Goal: Information Seeking & Learning: Understand process/instructions

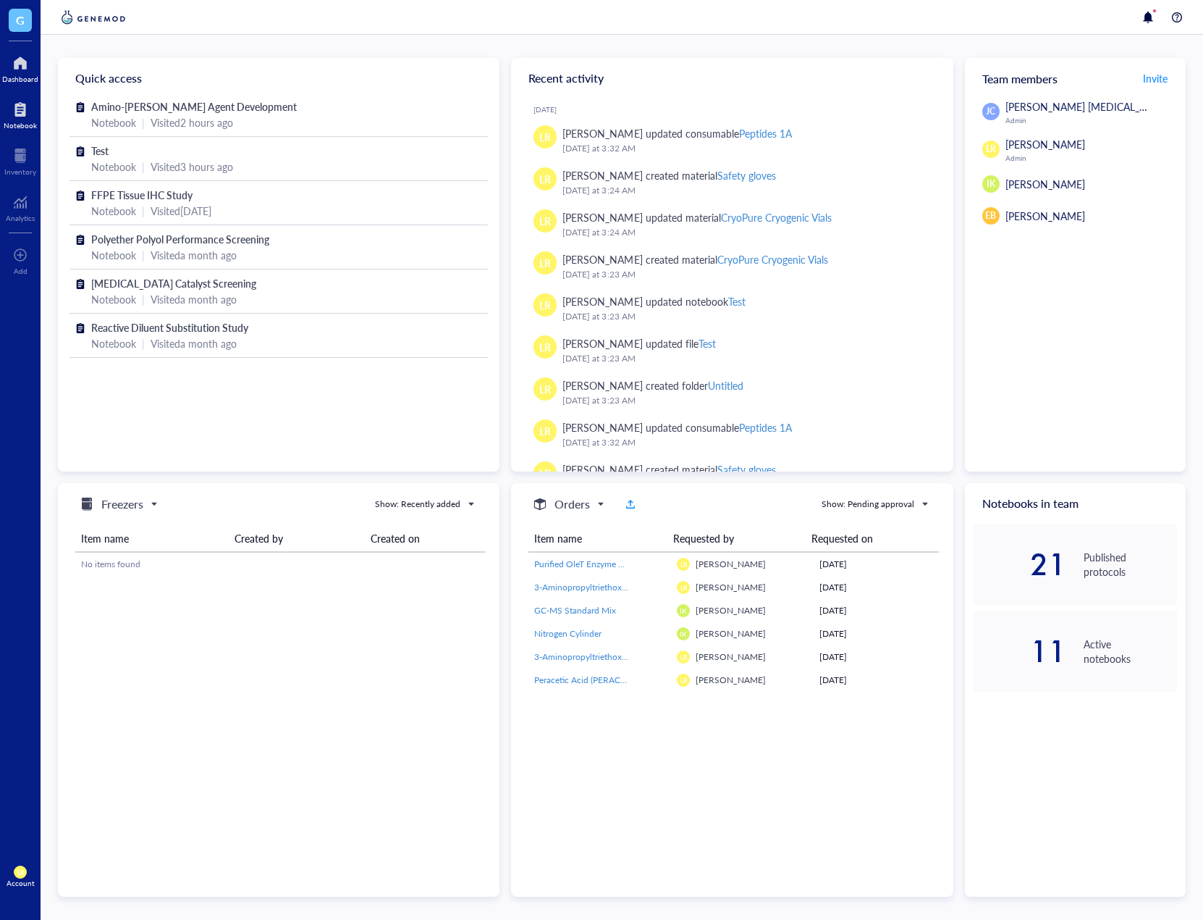
click at [10, 122] on div "Notebook" at bounding box center [20, 125] width 33 height 9
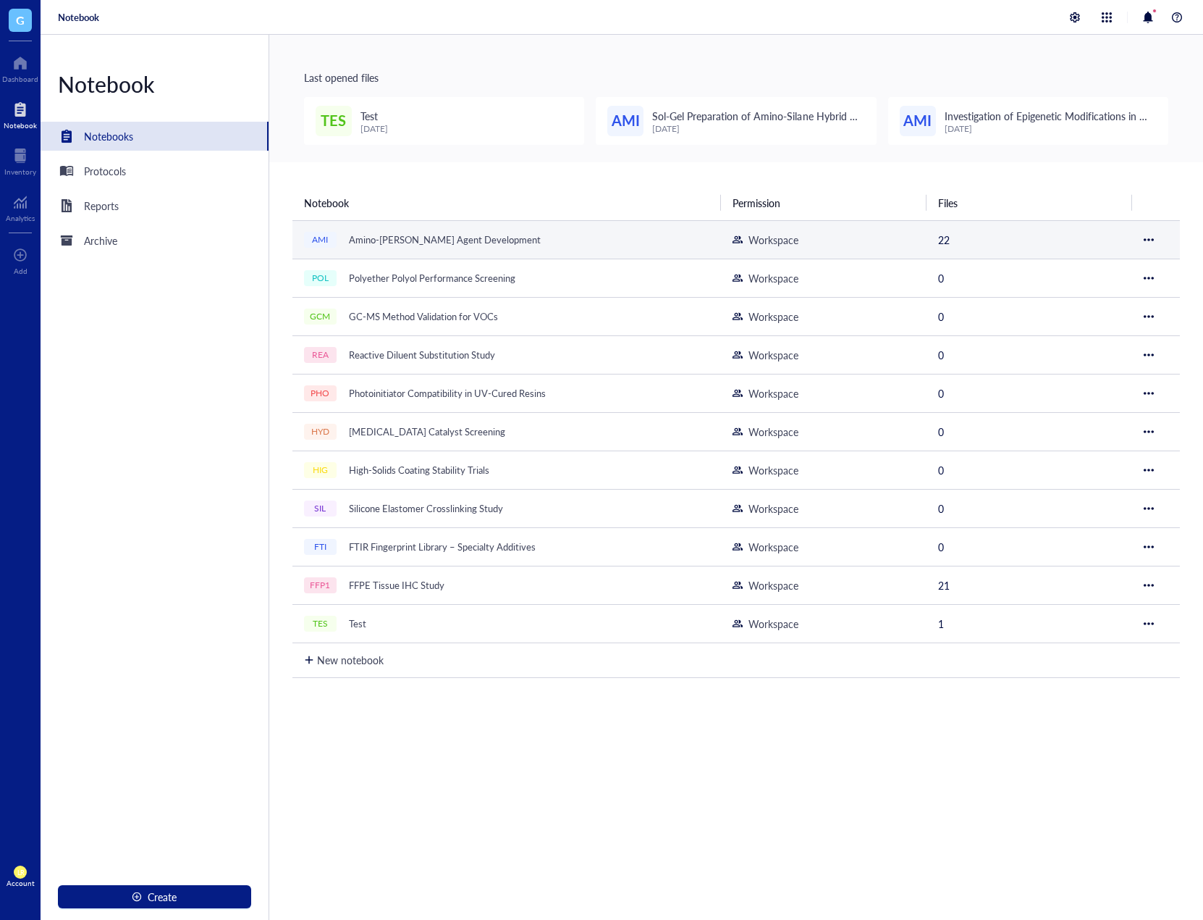
click at [474, 230] on div "Amino-[PERSON_NAME] Agent Development" at bounding box center [444, 240] width 205 height 20
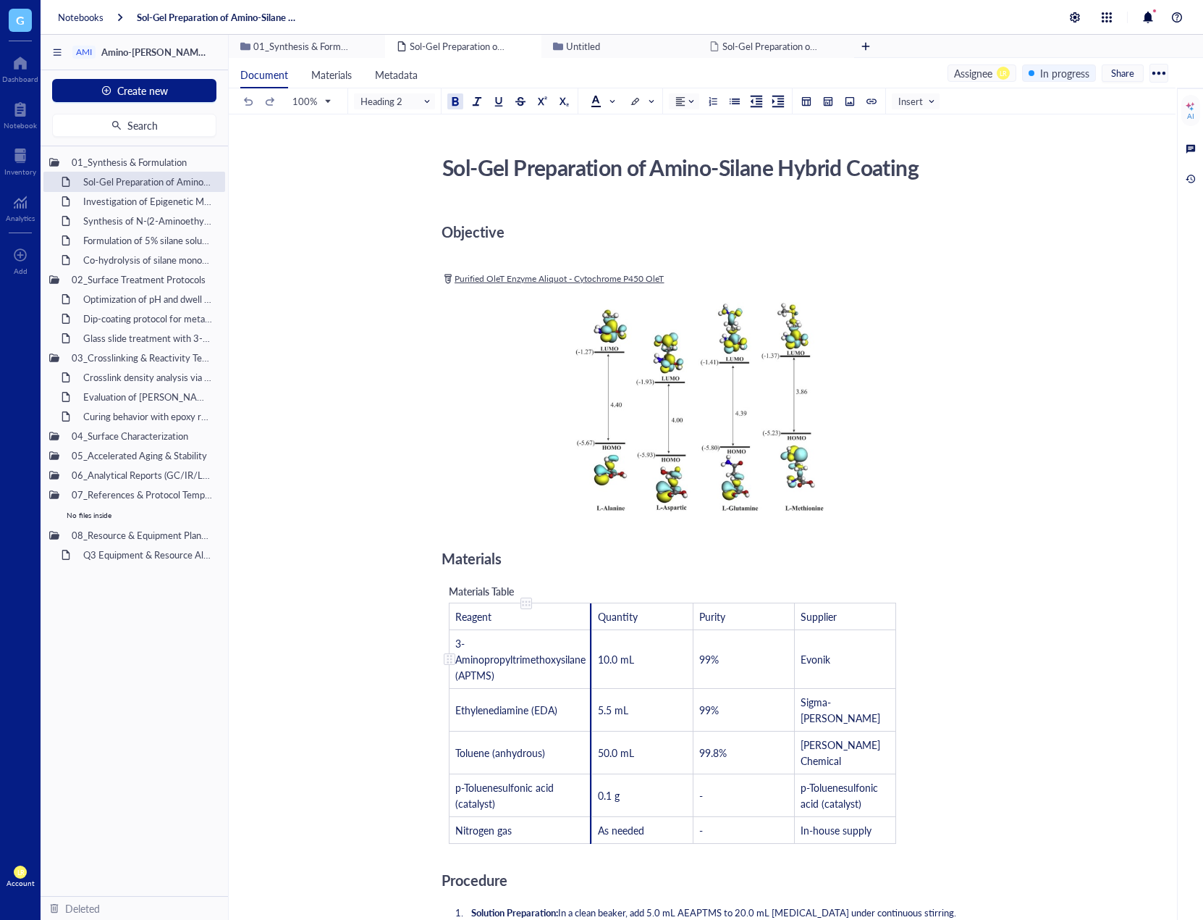
drag, startPoint x: 592, startPoint y: 634, endPoint x: 504, endPoint y: 639, distance: 87.8
click at [504, 639] on td "3-Aminopropyltrimethoxysilane (APTMS)" at bounding box center [521, 658] width 143 height 59
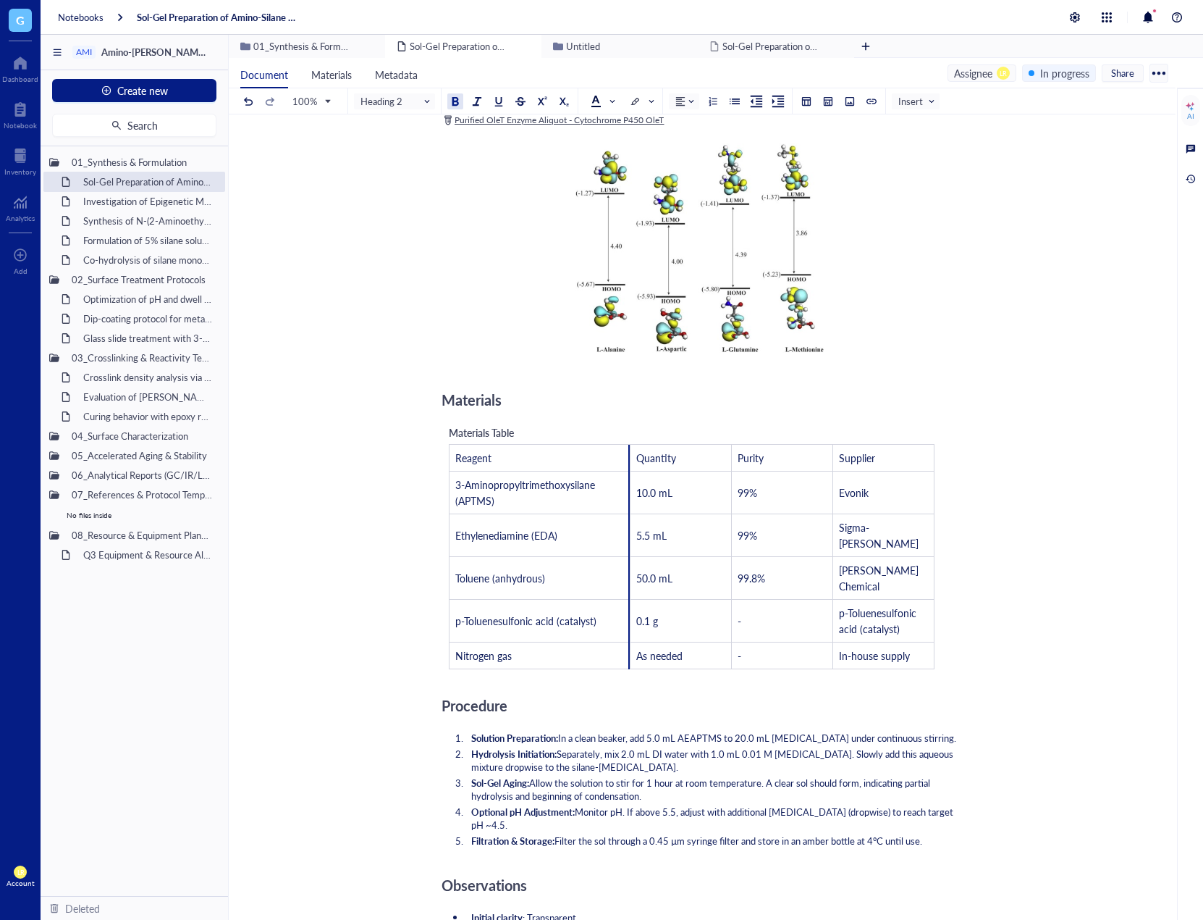
scroll to position [217, 0]
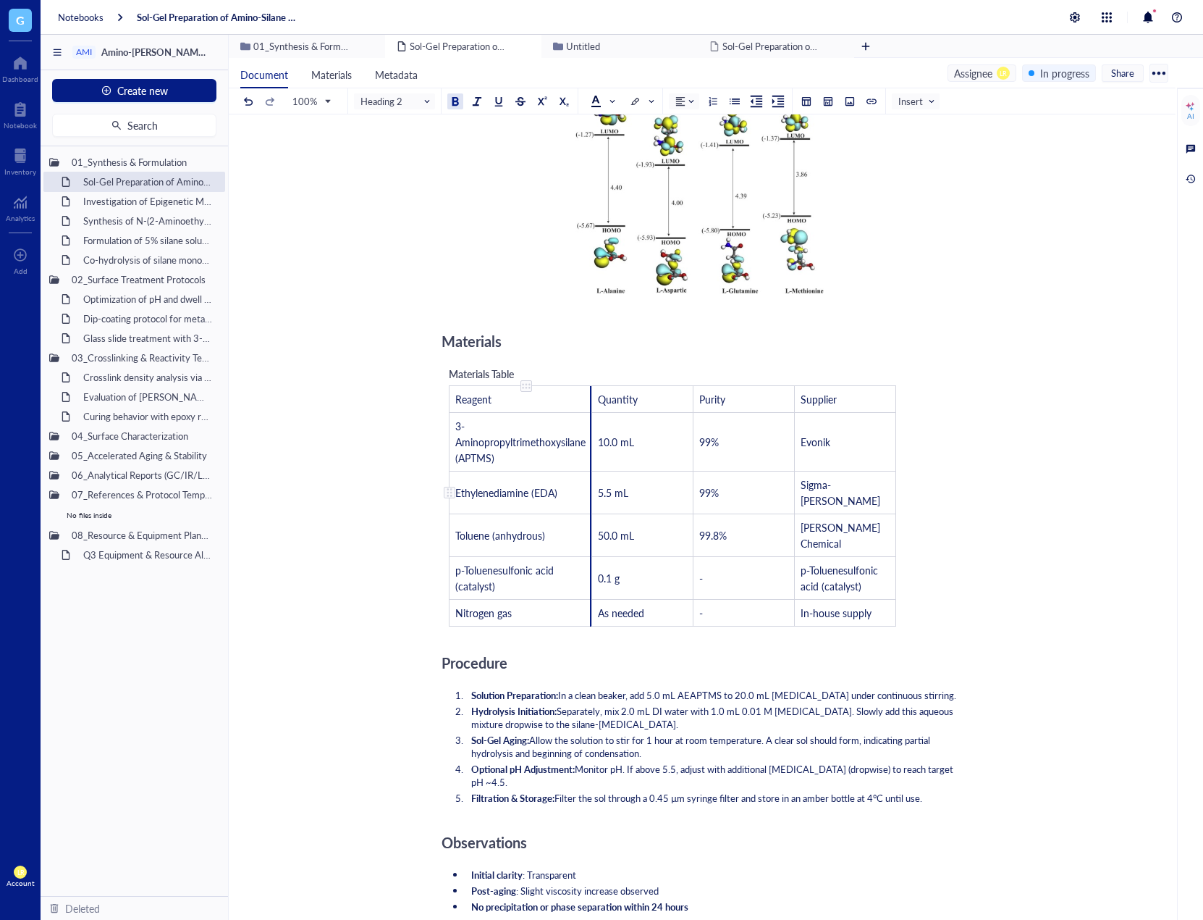
click at [576, 487] on td "Ethylenediamine (EDA)" at bounding box center [521, 492] width 143 height 43
click at [592, 599] on td "As needed" at bounding box center [642, 612] width 101 height 27
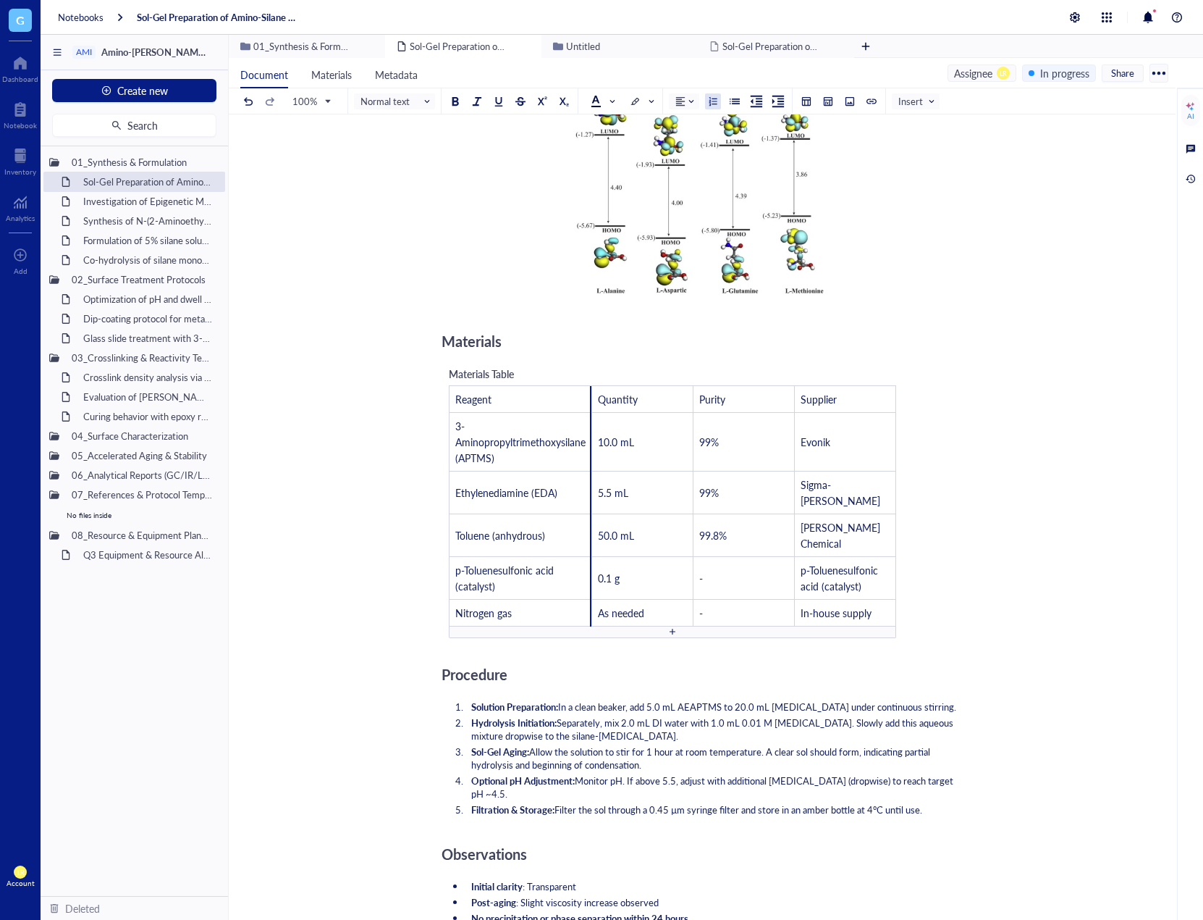
click at [599, 664] on div "Objective ﻿ ﻿ Purified OleT Enzyme Aliquot - Cytochrome P450 OleT ﻿ ﻿ Add Capti…" at bounding box center [700, 708] width 516 height 1445
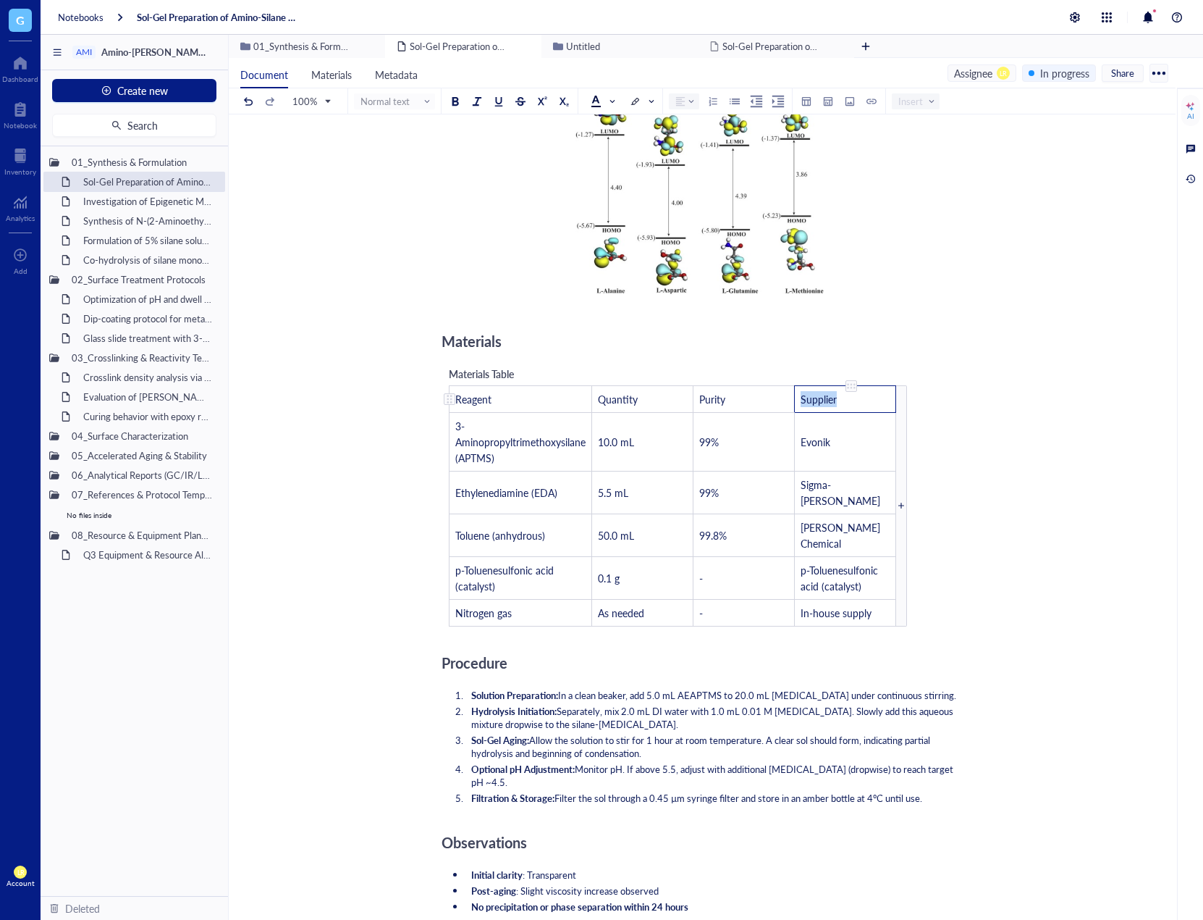
drag, startPoint x: 857, startPoint y: 391, endPoint x: 878, endPoint y: 409, distance: 28.3
click at [878, 409] on td "Supplier" at bounding box center [845, 398] width 101 height 27
click at [852, 387] on div at bounding box center [851, 386] width 10 height 10
click at [829, 370] on div "Materials Table Reagent Quantity Purity Supplier 3-Aminopropyltrimethoxysilane …" at bounding box center [678, 495] width 473 height 275
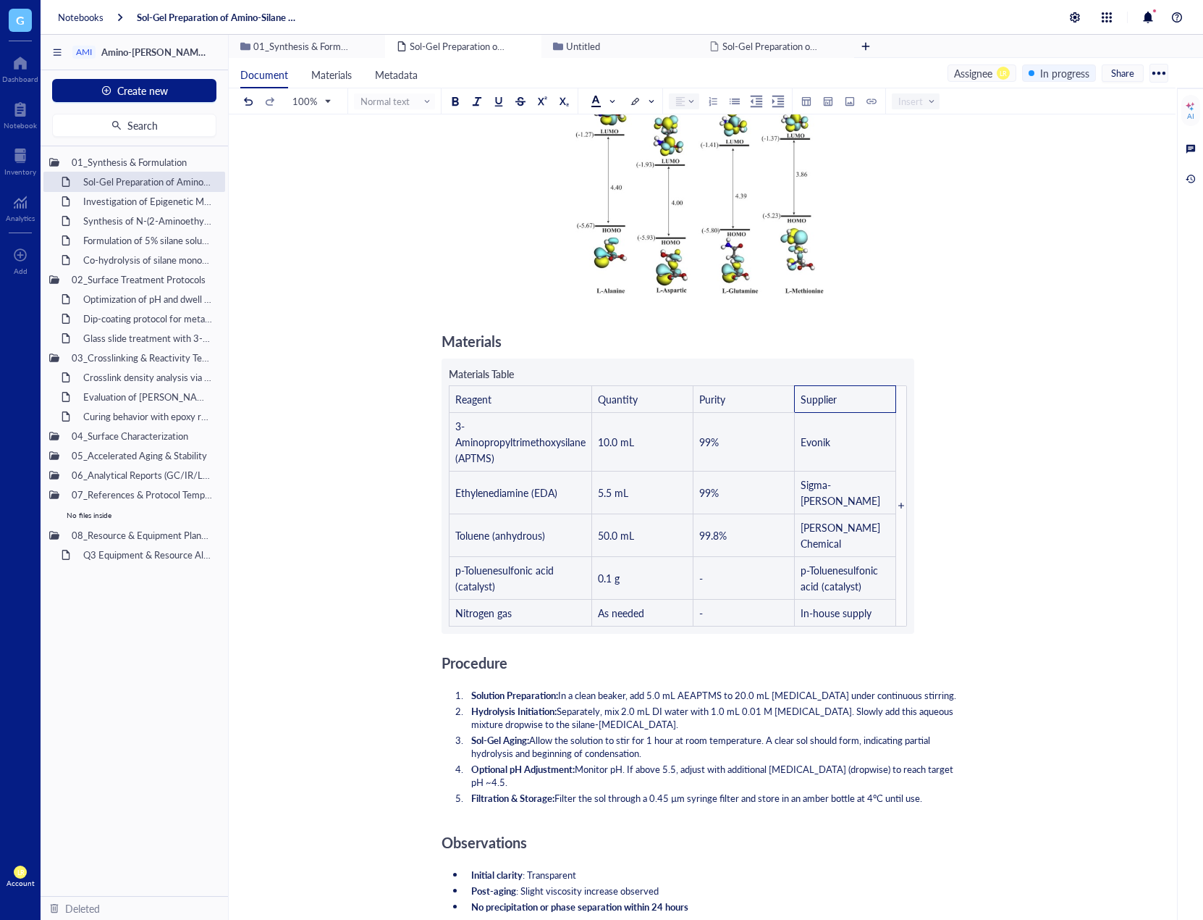
click at [764, 386] on div "Objective ﻿ ﻿ Purified OleT Enzyme Aliquot - Cytochrome P450 OleT ﻿ ﻿ Add Capti…" at bounding box center [700, 702] width 516 height 1433
click at [754, 396] on div "Objective ﻿ ﻿ Purified OleT Enzyme Aliquot - Cytochrome P450 OleT ﻿ ﻿ Add Capti…" at bounding box center [700, 702] width 516 height 1433
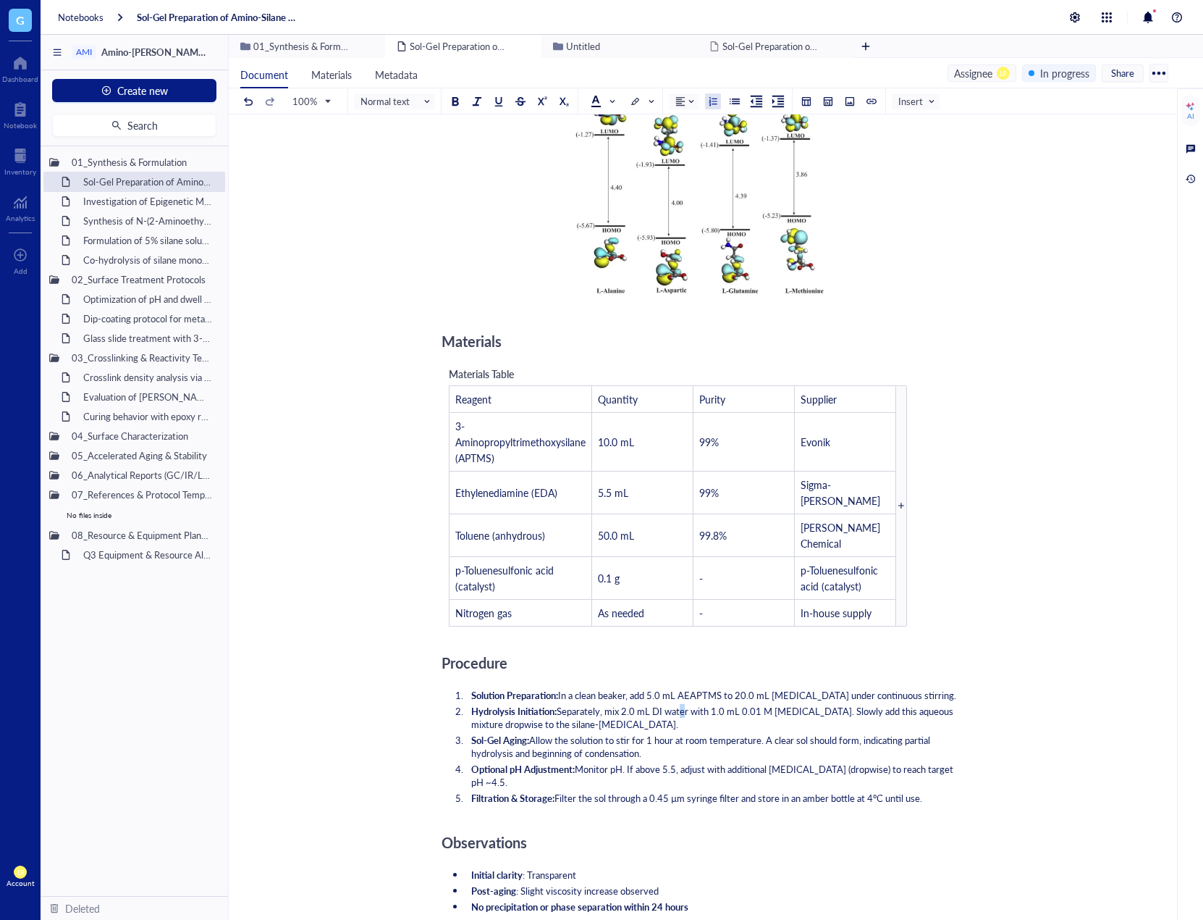
click at [686, 704] on span "Separately, mix 2.0 mL DI water with 1.0 mL 0.01 M [MEDICAL_DATA]. Slowly add t…" at bounding box center [713, 717] width 484 height 27
click at [721, 404] on span "Purity" at bounding box center [712, 399] width 26 height 14
click at [706, 649] on div "Objective ﻿ ﻿ Purified OleT Enzyme Aliquot - Cytochrome P450 OleT ﻿ ﻿ Add Capti…" at bounding box center [700, 702] width 516 height 1433
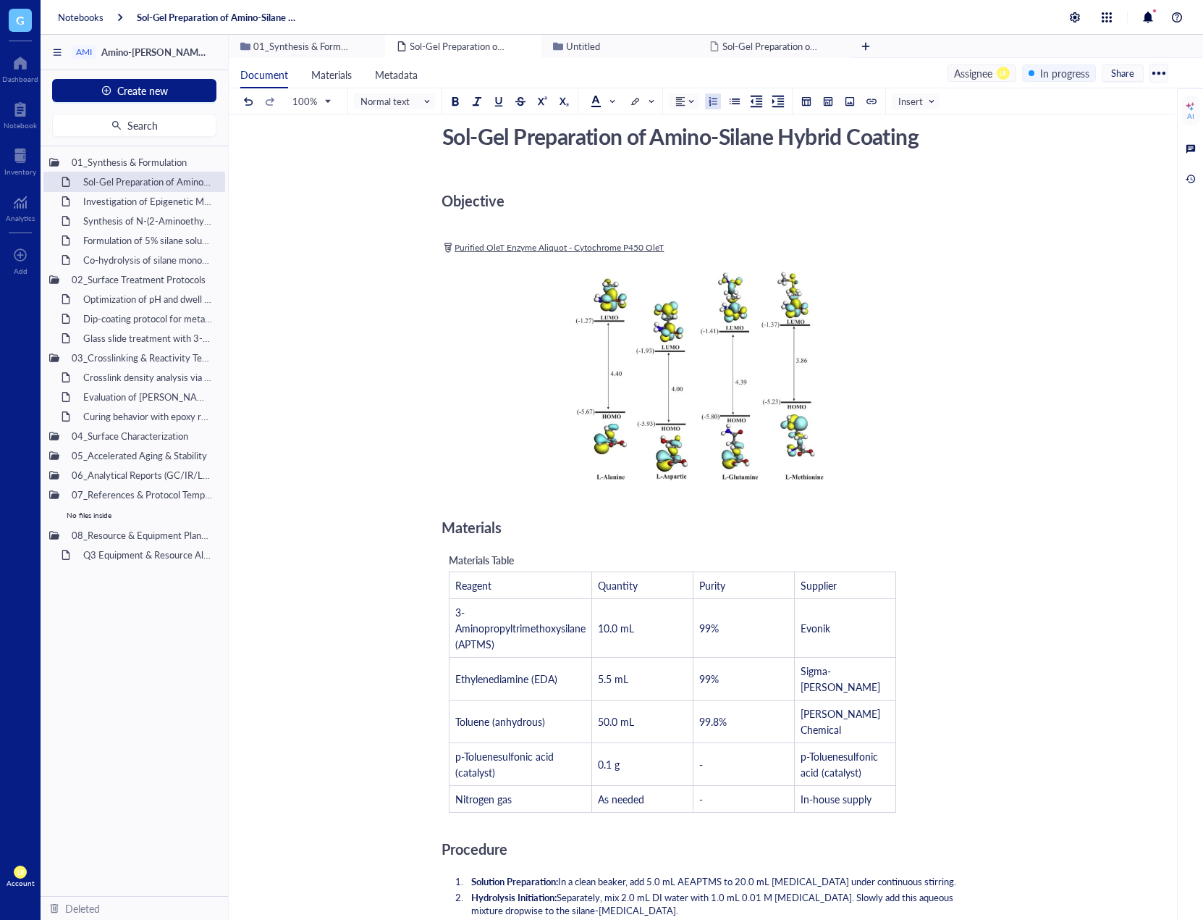
scroll to position [0, 0]
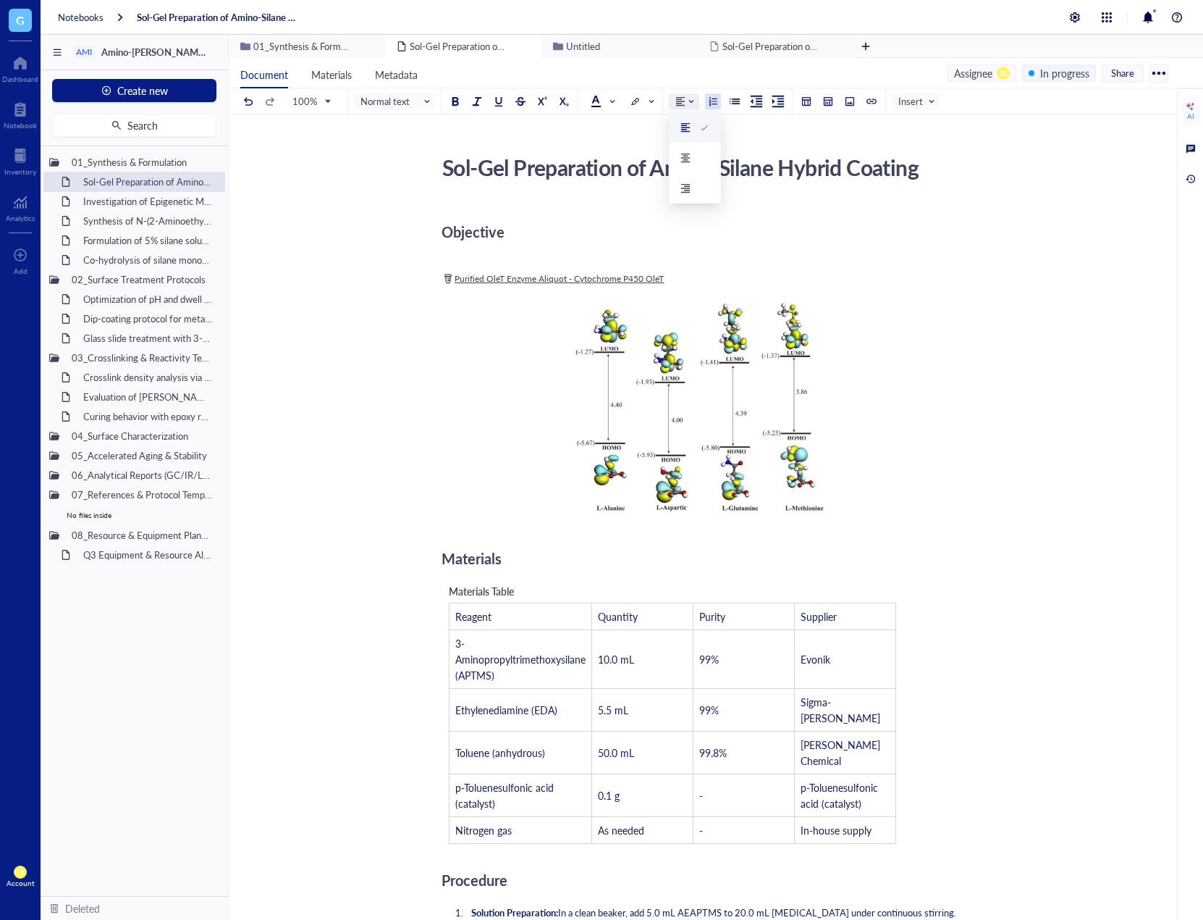
click at [689, 102] on span at bounding box center [686, 101] width 20 height 10
click at [639, 644] on td "10.0 mL" at bounding box center [642, 658] width 101 height 59
drag, startPoint x: 537, startPoint y: 621, endPoint x: 854, endPoint y: 786, distance: 358.5
click at [854, 786] on tbody "Reagent Quantity Purity Supplier 3-Aminopropyltrimethoxysilane (APTMS) 10.0 mL …" at bounding box center [673, 722] width 447 height 240
click at [688, 98] on span at bounding box center [685, 101] width 19 height 10
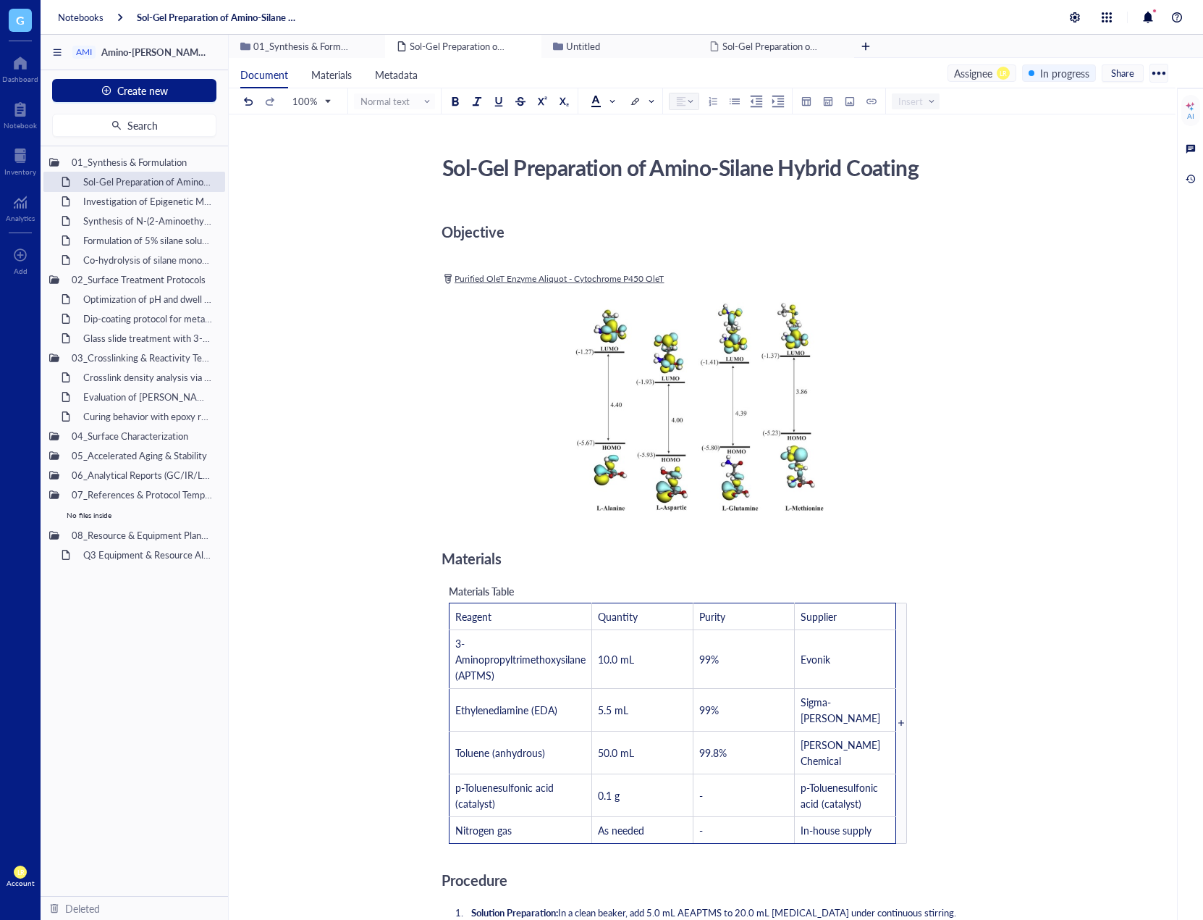
click at [688, 98] on span at bounding box center [685, 101] width 19 height 10
click at [736, 566] on div "Materials" at bounding box center [700, 558] width 516 height 29
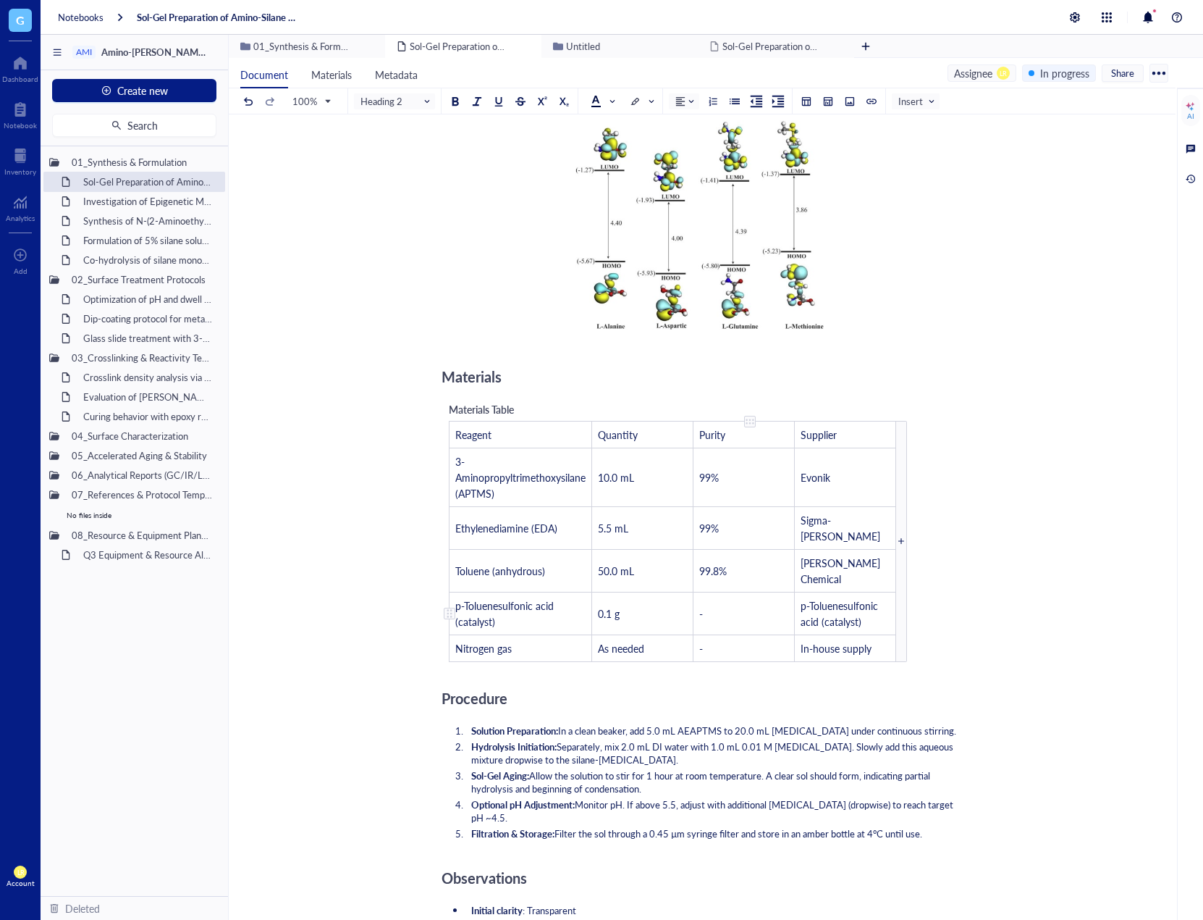
scroll to position [217, 0]
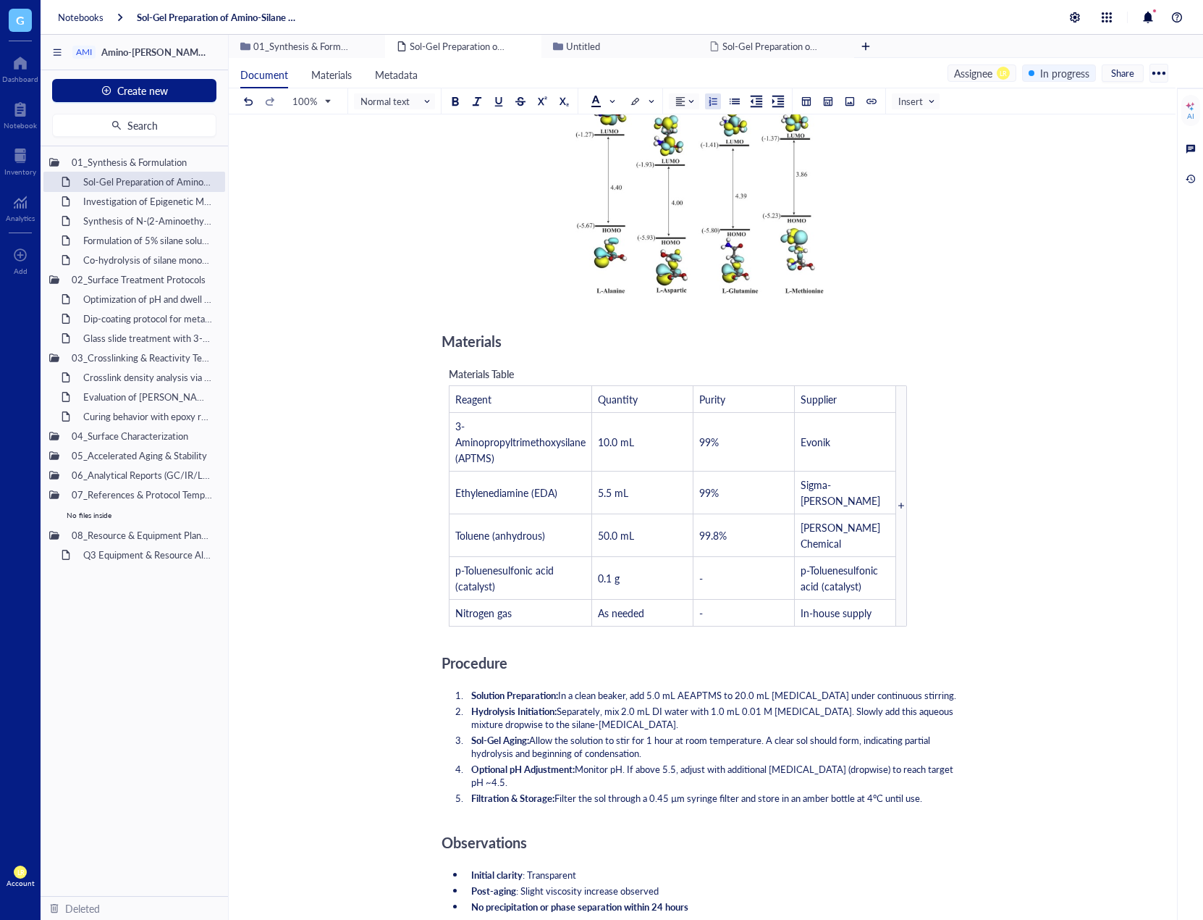
click at [751, 791] on span "Filter the sol through a 0.45 µm syringe filter and store in an amber bottle at…" at bounding box center [739, 798] width 368 height 14
click at [687, 98] on span at bounding box center [686, 101] width 20 height 10
click at [694, 158] on div at bounding box center [695, 158] width 29 height 10
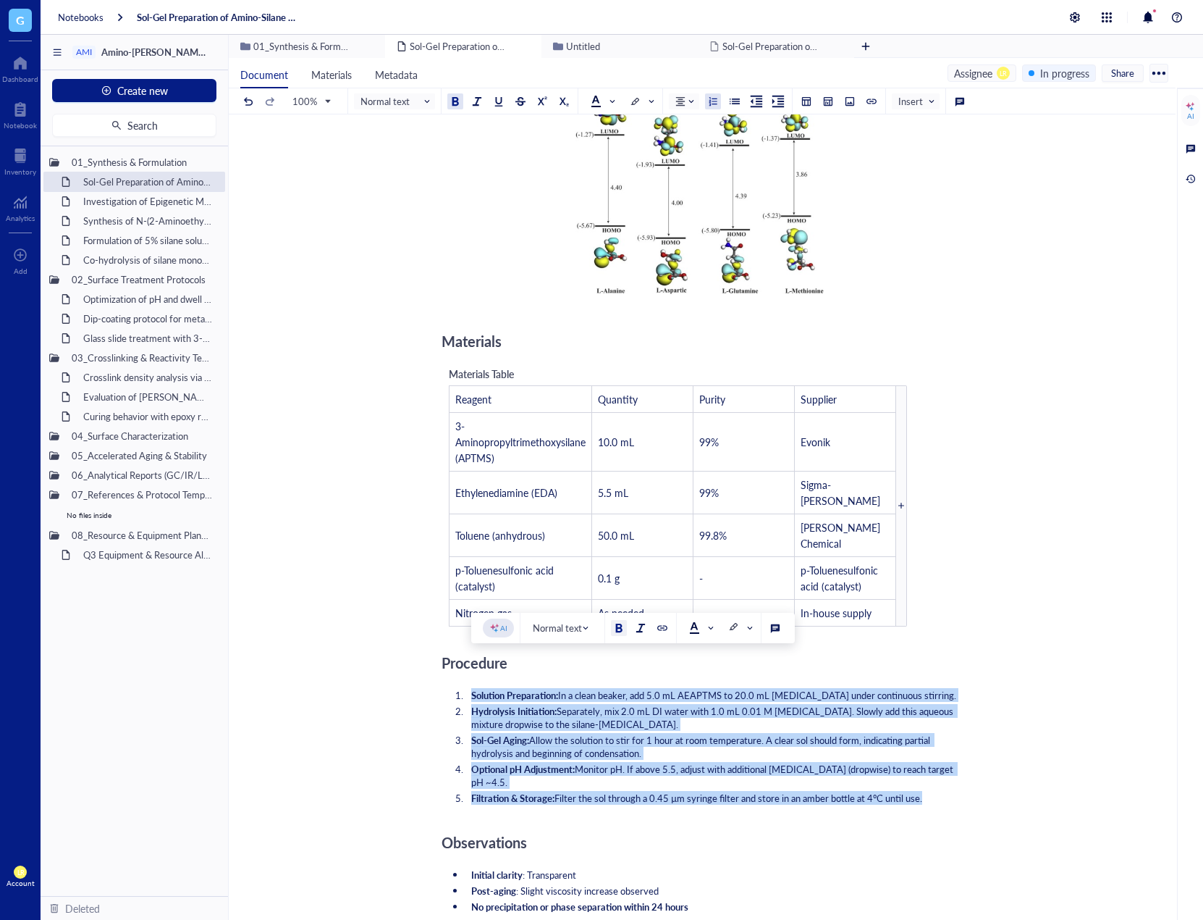
drag, startPoint x: 929, startPoint y: 766, endPoint x: 439, endPoint y: 662, distance: 501.2
click at [439, 662] on div "Sol-Gel Preparation of Amino-Silane Hybrid Coating Sol-Gel Preparation of Amino…" at bounding box center [699, 675] width 941 height 1487
click at [691, 97] on span at bounding box center [686, 101] width 20 height 10
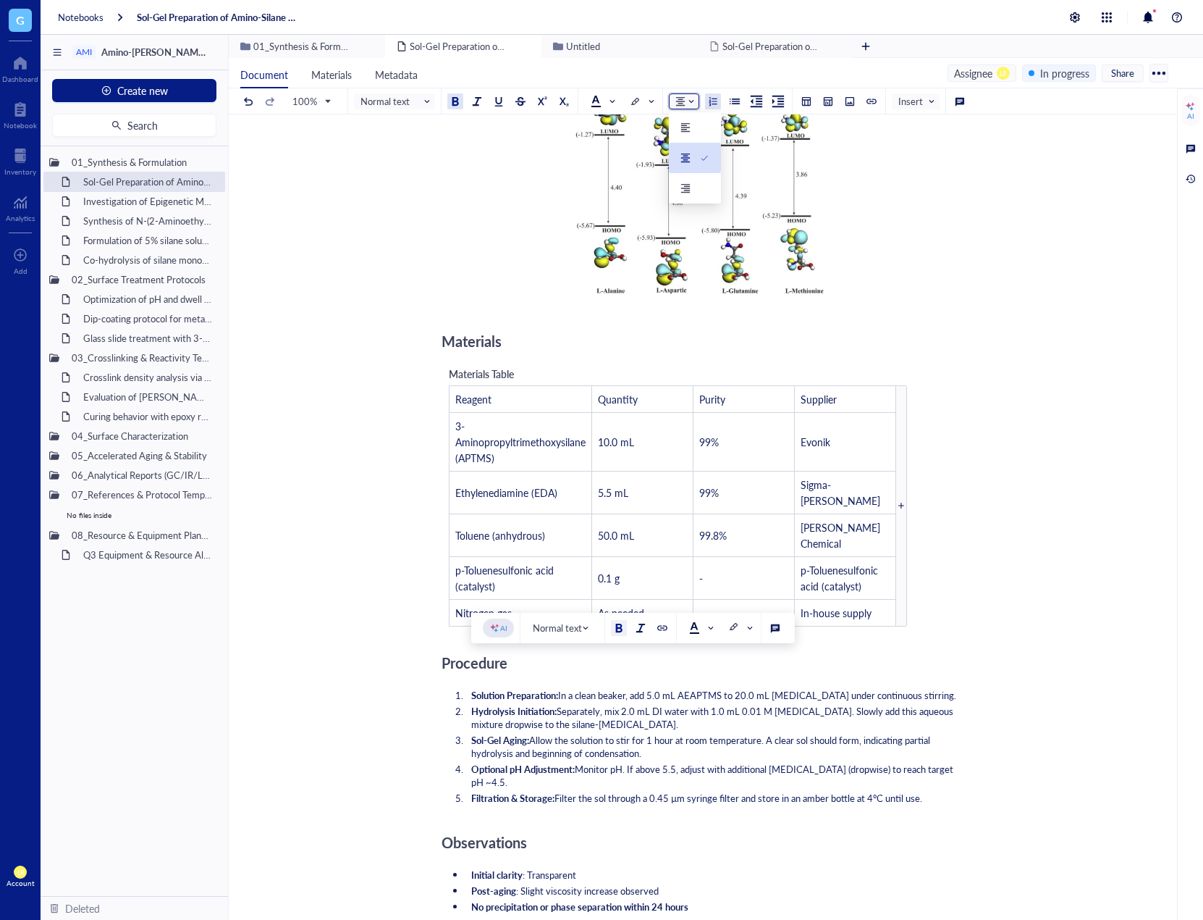
click at [694, 154] on div at bounding box center [695, 158] width 29 height 10
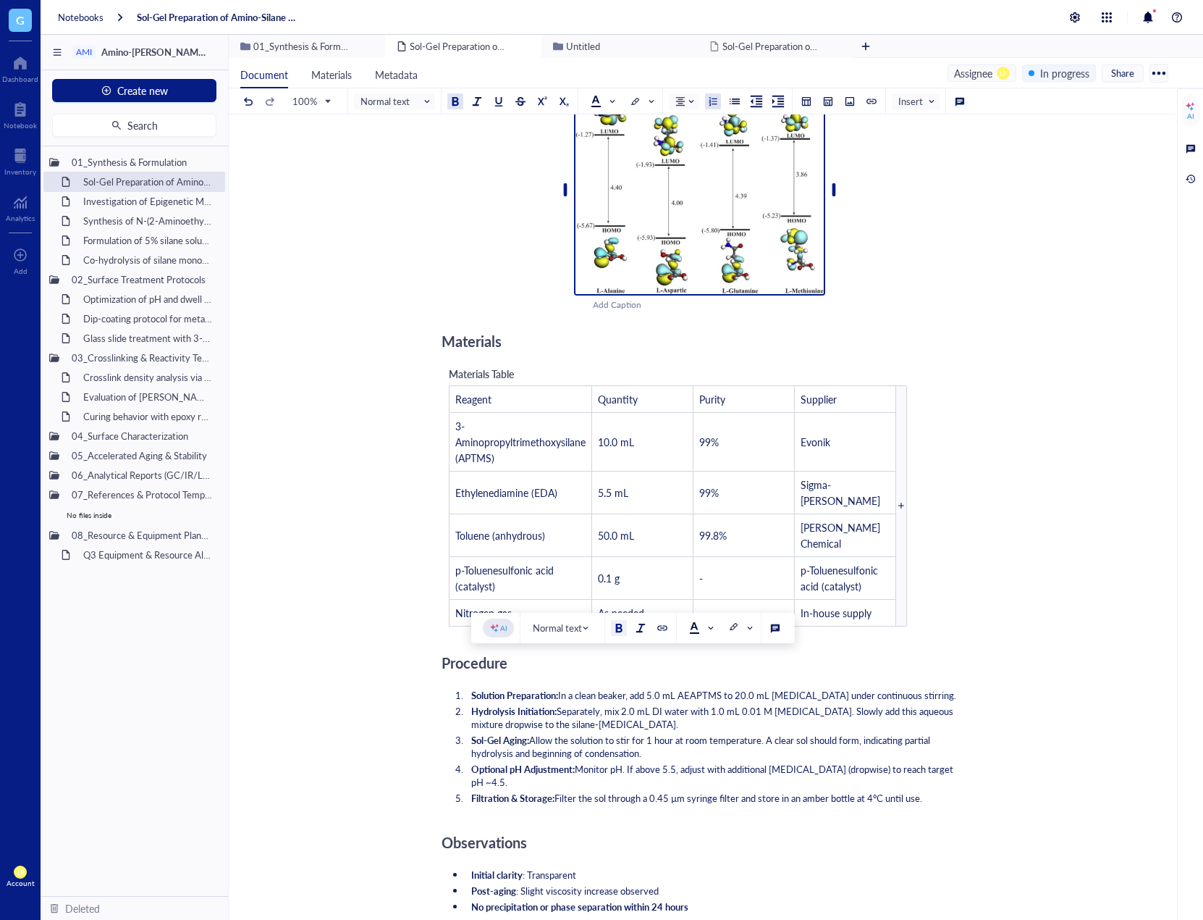
click at [692, 133] on img at bounding box center [699, 189] width 251 height 212
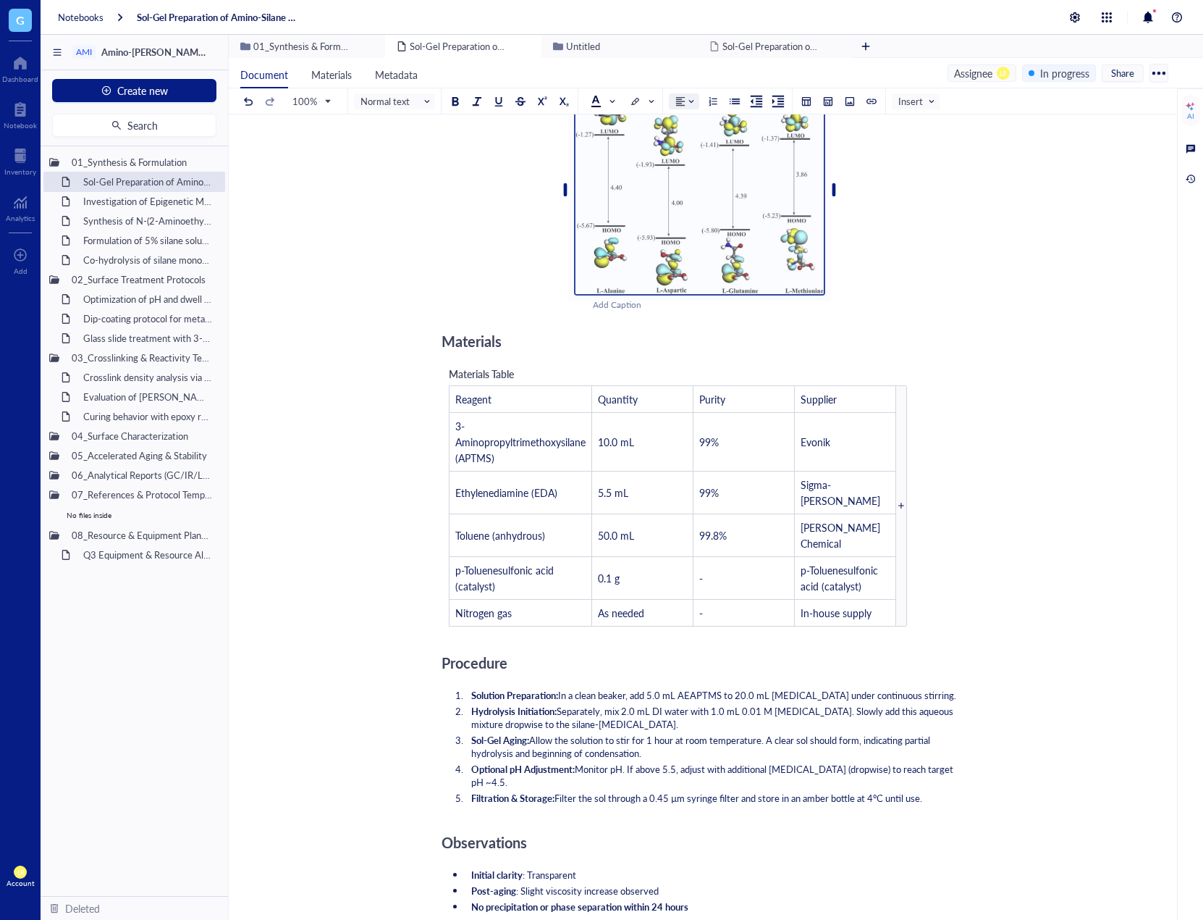
click at [687, 103] on span at bounding box center [686, 101] width 20 height 10
click at [688, 154] on div at bounding box center [686, 158] width 10 height 10
click at [652, 705] on li "Hydrolysis Initiation: Separately, mix 2.0 mL DI water with 1.0 mL 0.01 M [MEDI…" at bounding box center [712, 718] width 492 height 26
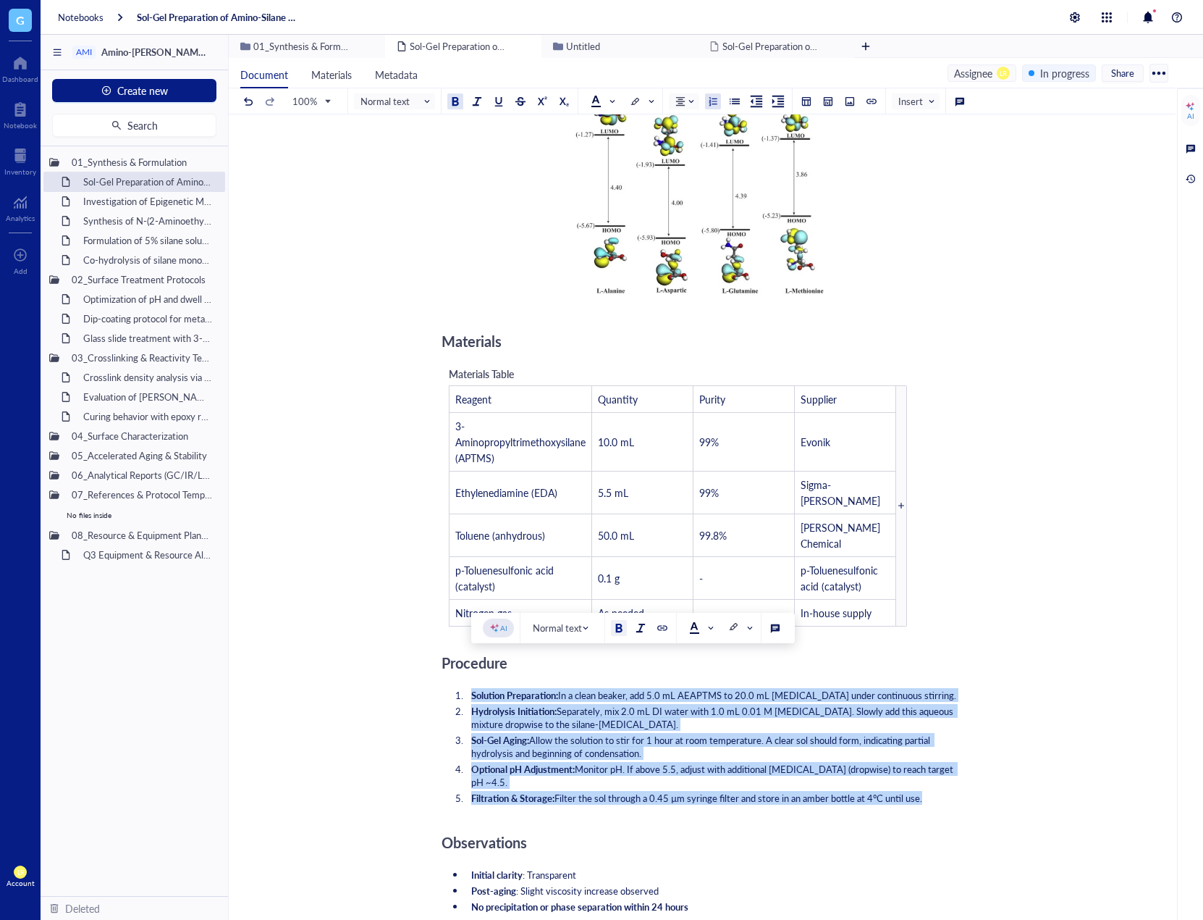
drag, startPoint x: 468, startPoint y: 664, endPoint x: 1040, endPoint y: 778, distance: 583.3
click at [1040, 778] on div "Sol-Gel Preparation of Amino-Silane Hybrid Coating Sol-Gel Preparation of Amino…" at bounding box center [699, 675] width 941 height 1487
click at [679, 98] on div at bounding box center [681, 101] width 10 height 10
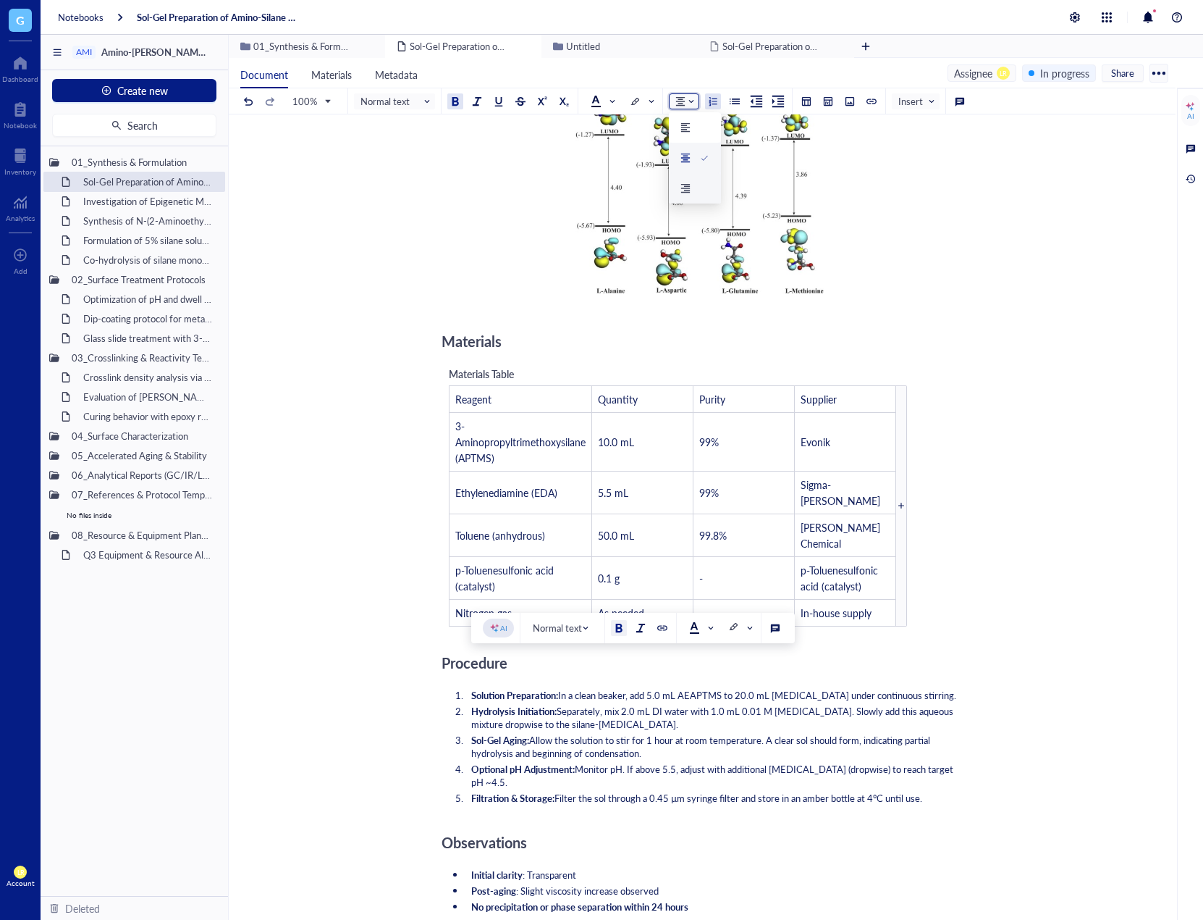
drag, startPoint x: 728, startPoint y: 734, endPoint x: 736, endPoint y: 733, distance: 8.7
click at [728, 762] on span "Monitor pH. If above 5.5, adjust with additional [MEDICAL_DATA] (dropwise) to r…" at bounding box center [713, 775] width 484 height 27
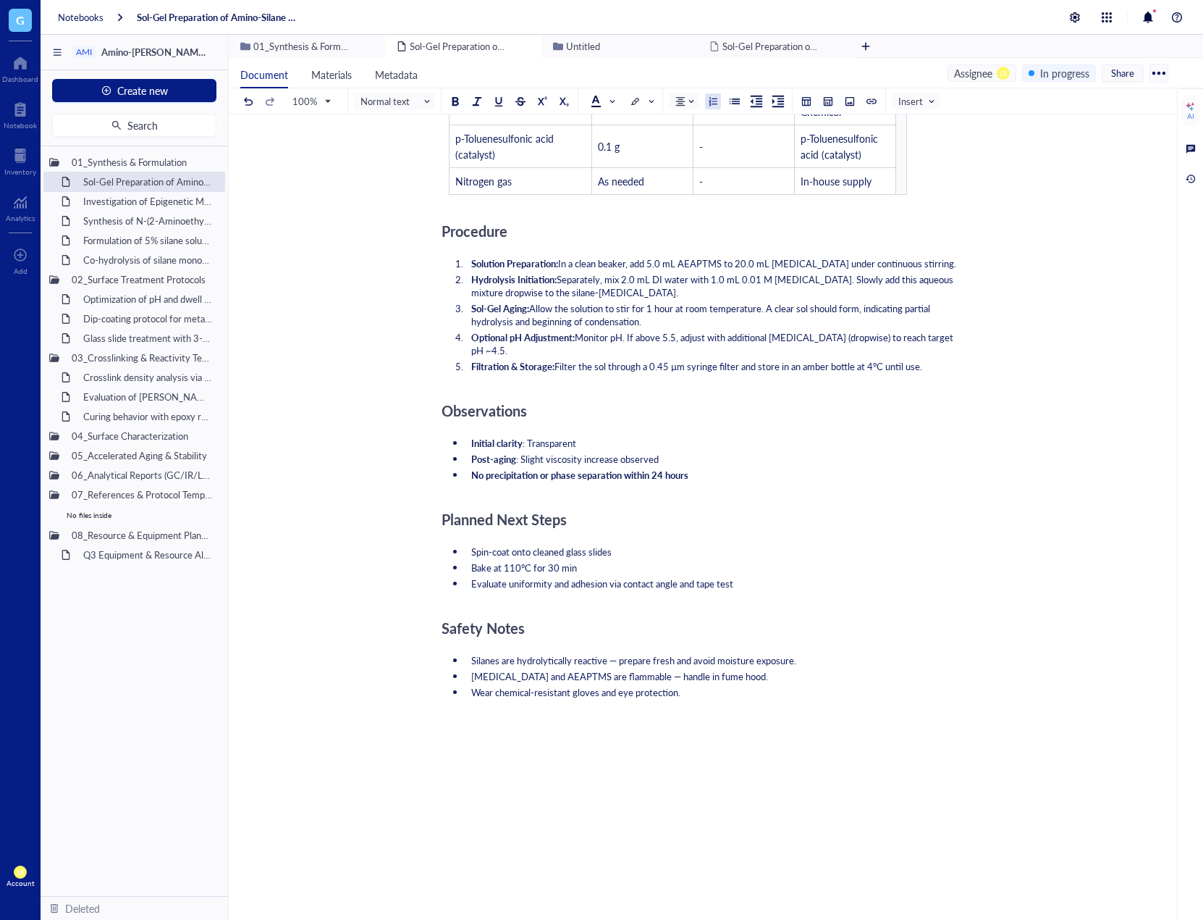
scroll to position [652, 0]
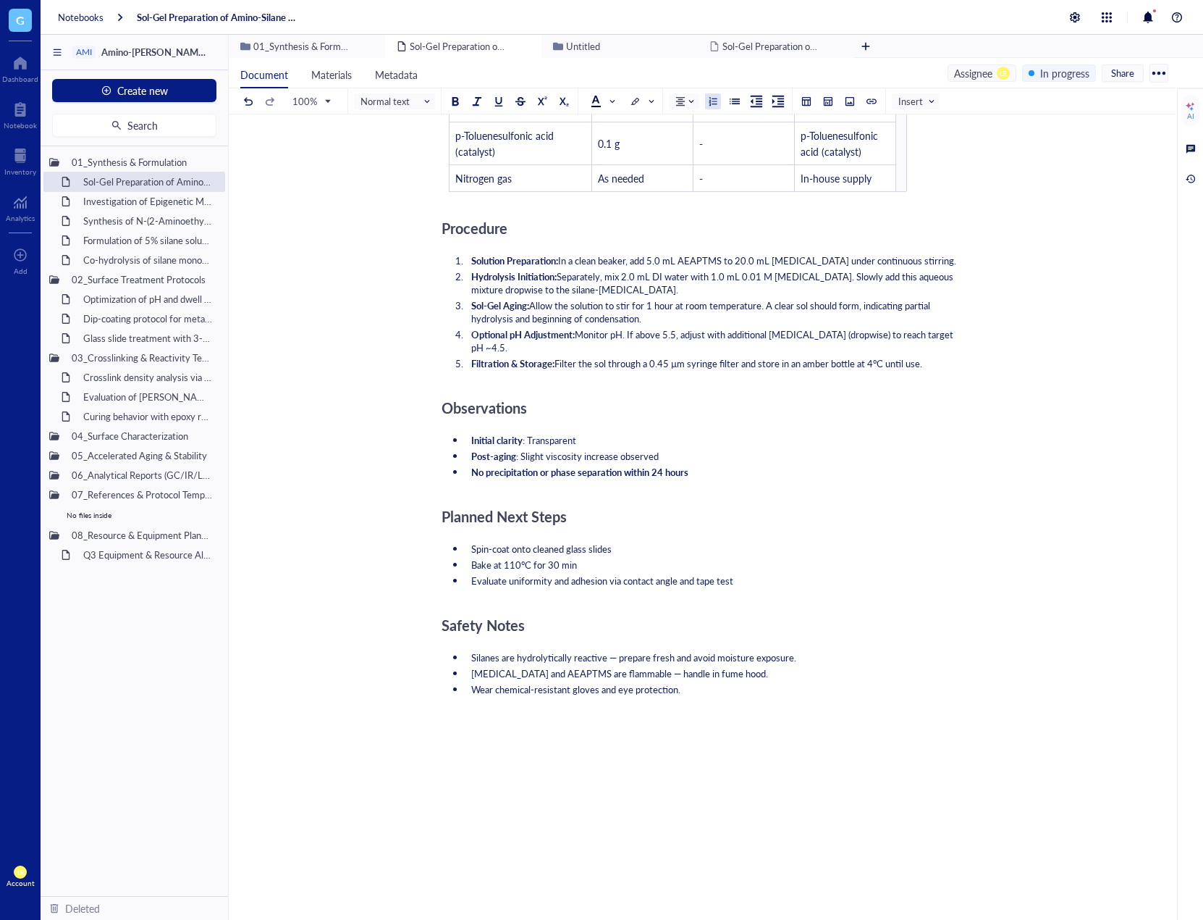
click at [663, 717] on div "Objective ﻿ ﻿ Purified OleT Enzyme Aliquot - Cytochrome P450 OleT ﻿ ﻿ Add Capti…" at bounding box center [700, 267] width 516 height 1433
drag, startPoint x: 567, startPoint y: 716, endPoint x: 386, endPoint y: 710, distance: 181.1
click at [386, 710] on div "Sol-Gel Preparation of Amino-Silane Hybrid Coating Sol-Gel Preparation of Amino…" at bounding box center [699, 249] width 941 height 1505
click at [690, 97] on span at bounding box center [686, 101] width 20 height 10
click at [697, 158] on div at bounding box center [695, 158] width 29 height 10
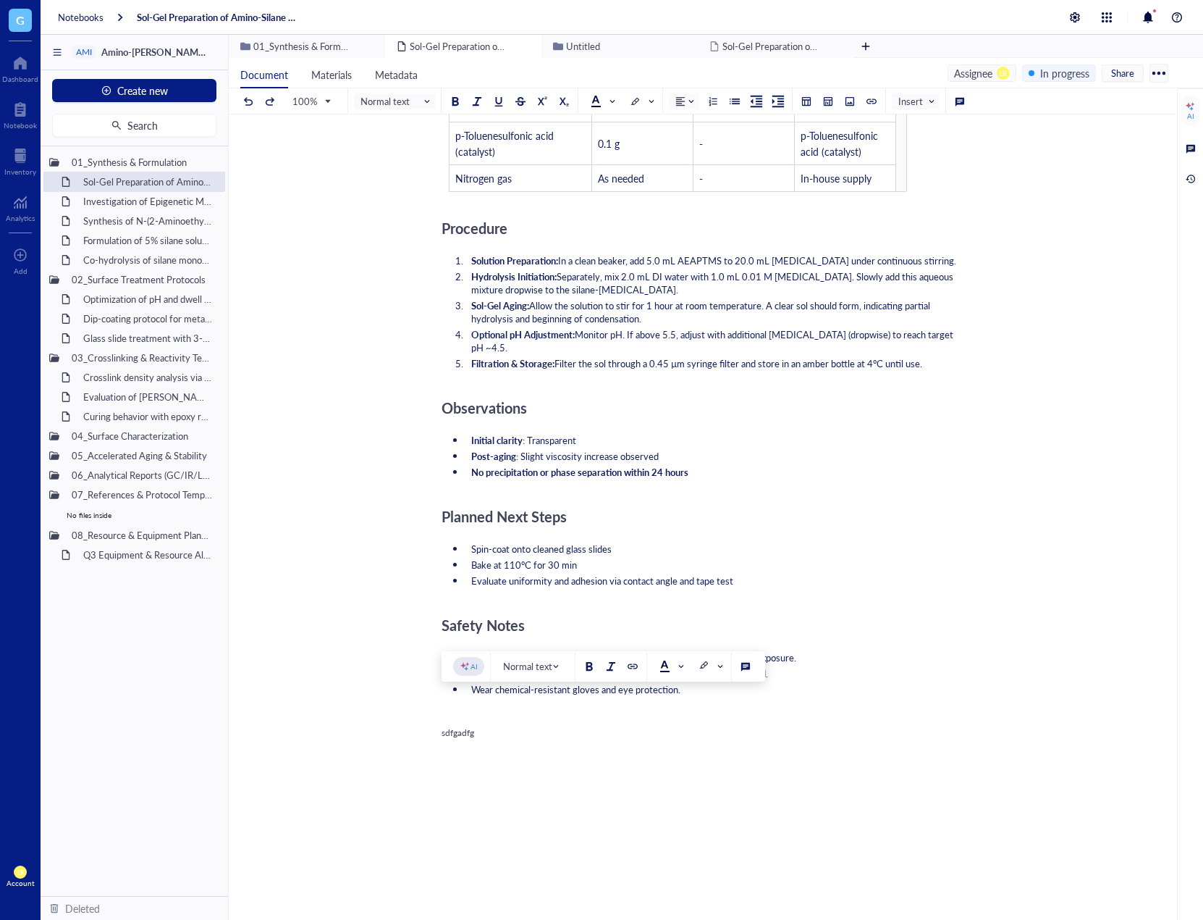
click at [859, 683] on li "Wear chemical-resistant gloves and eye protection." at bounding box center [712, 689] width 492 height 13
click at [854, 683] on li "Wear chemical-resistant gloves and eye protection." at bounding box center [712, 689] width 492 height 13
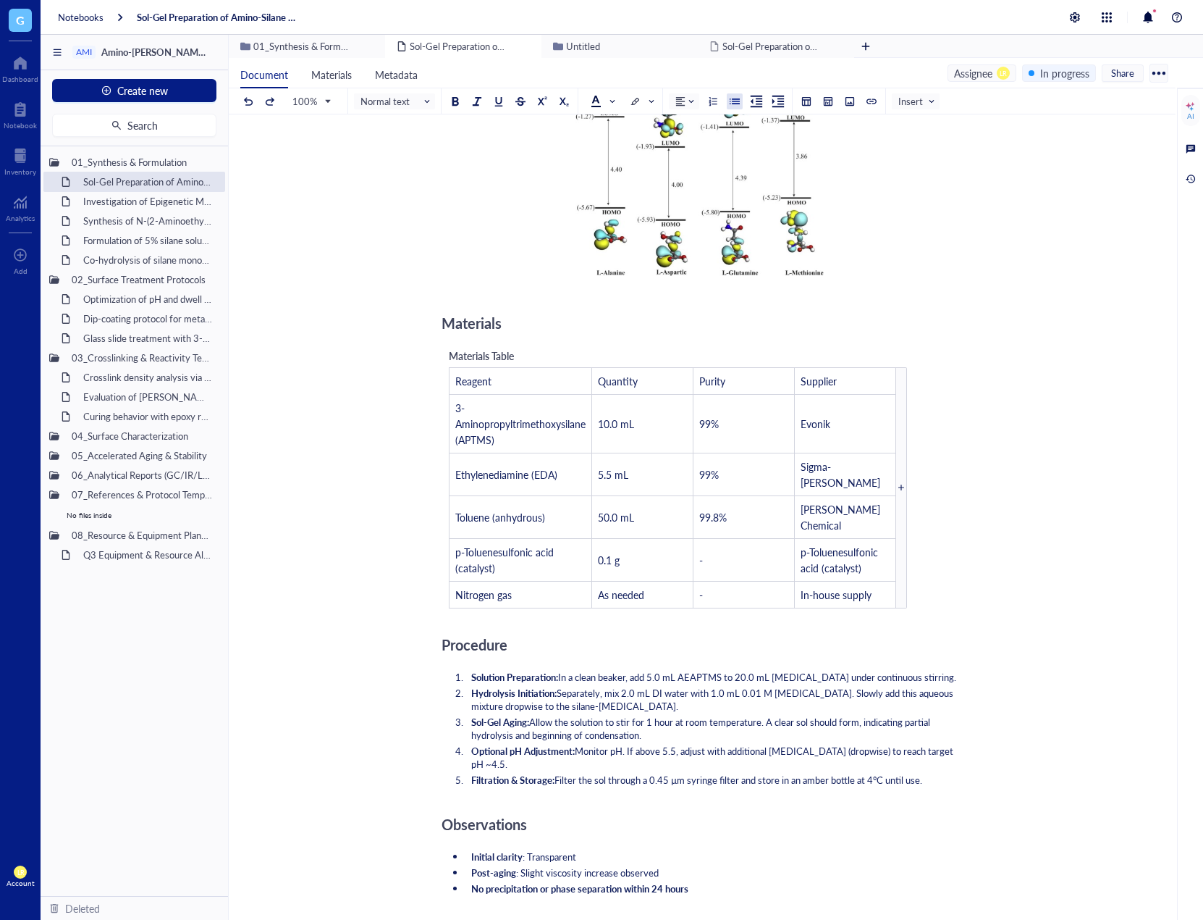
scroll to position [217, 0]
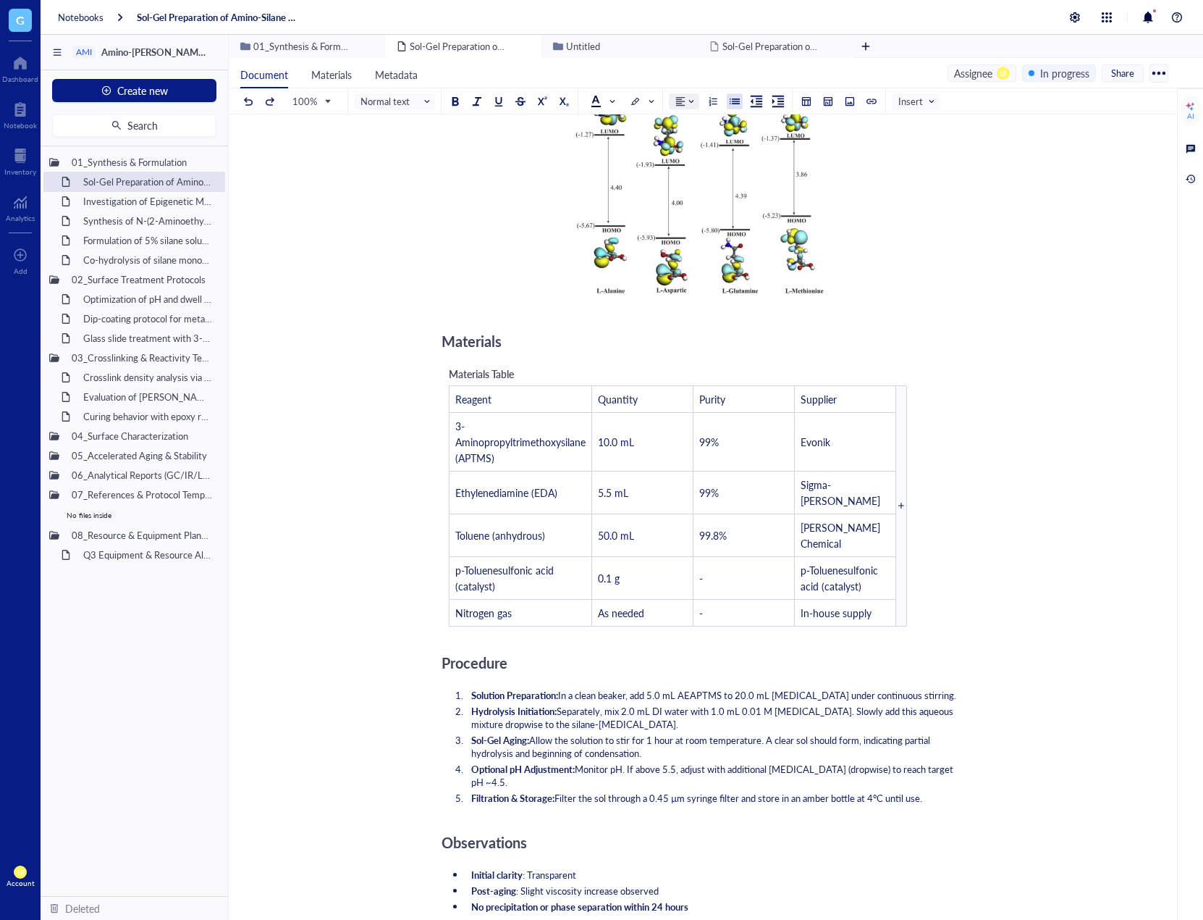
click at [689, 98] on span at bounding box center [686, 101] width 20 height 10
click at [689, 96] on span at bounding box center [686, 101] width 20 height 10
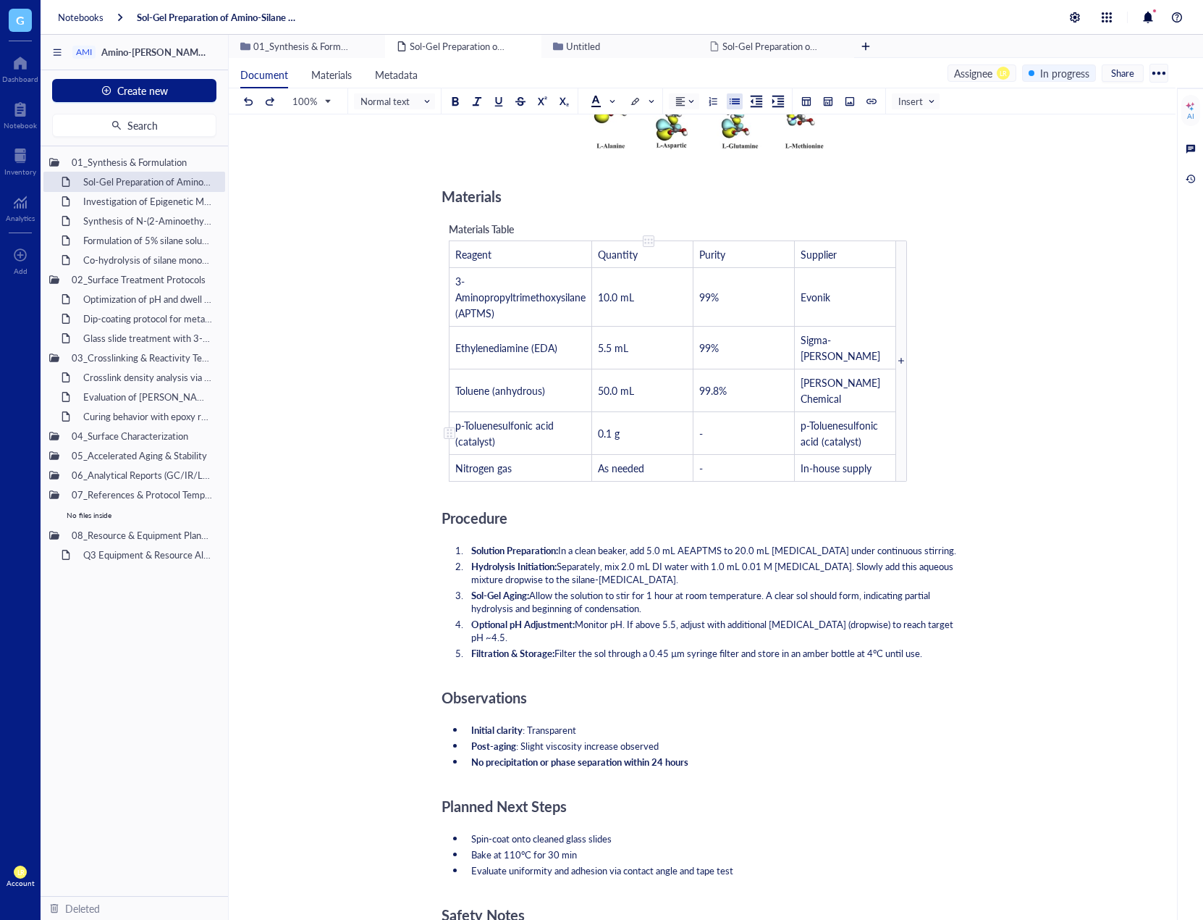
scroll to position [677, 0]
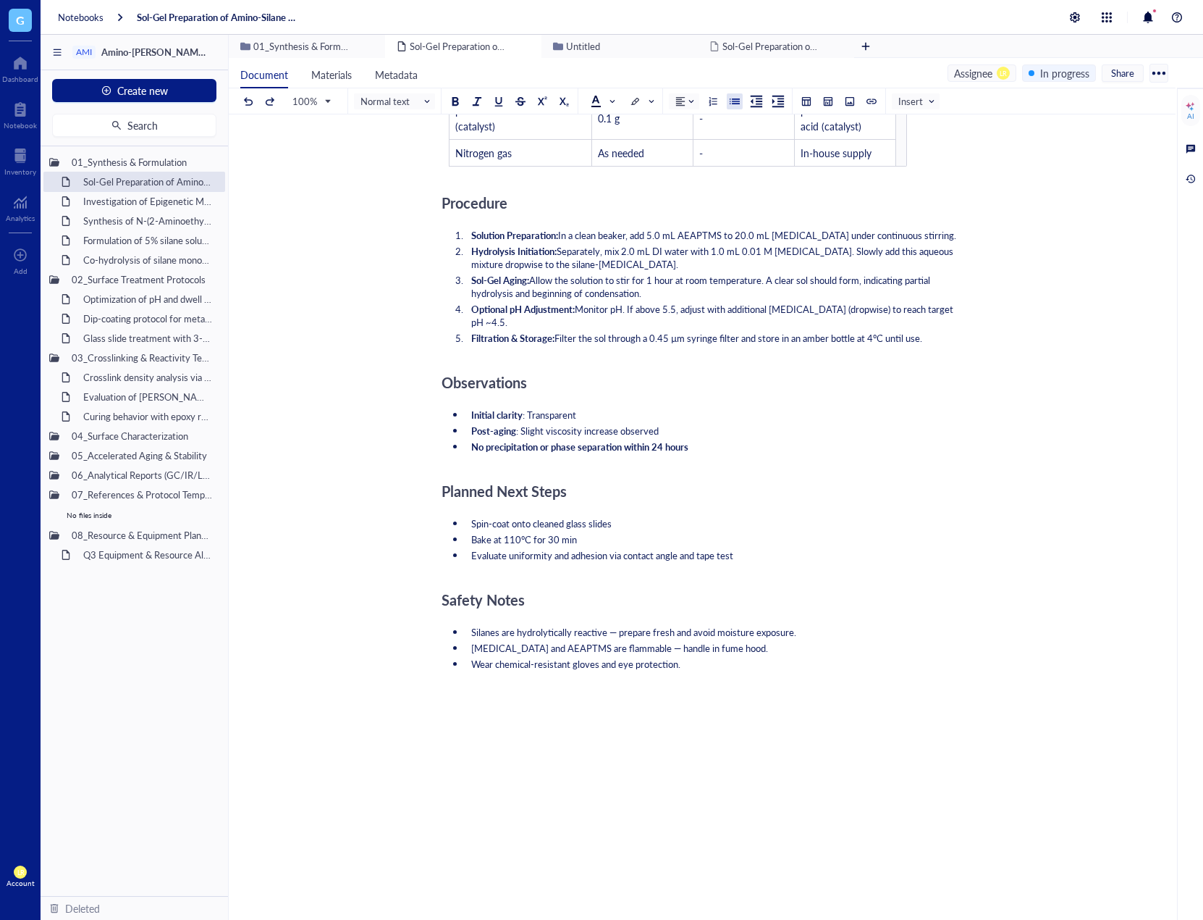
click at [705, 686] on div "Objective ﻿ ﻿ Purified OleT Enzyme Aliquot - Cytochrome P450 OleT ﻿ ﻿ Add Capti…" at bounding box center [700, 252] width 516 height 1452
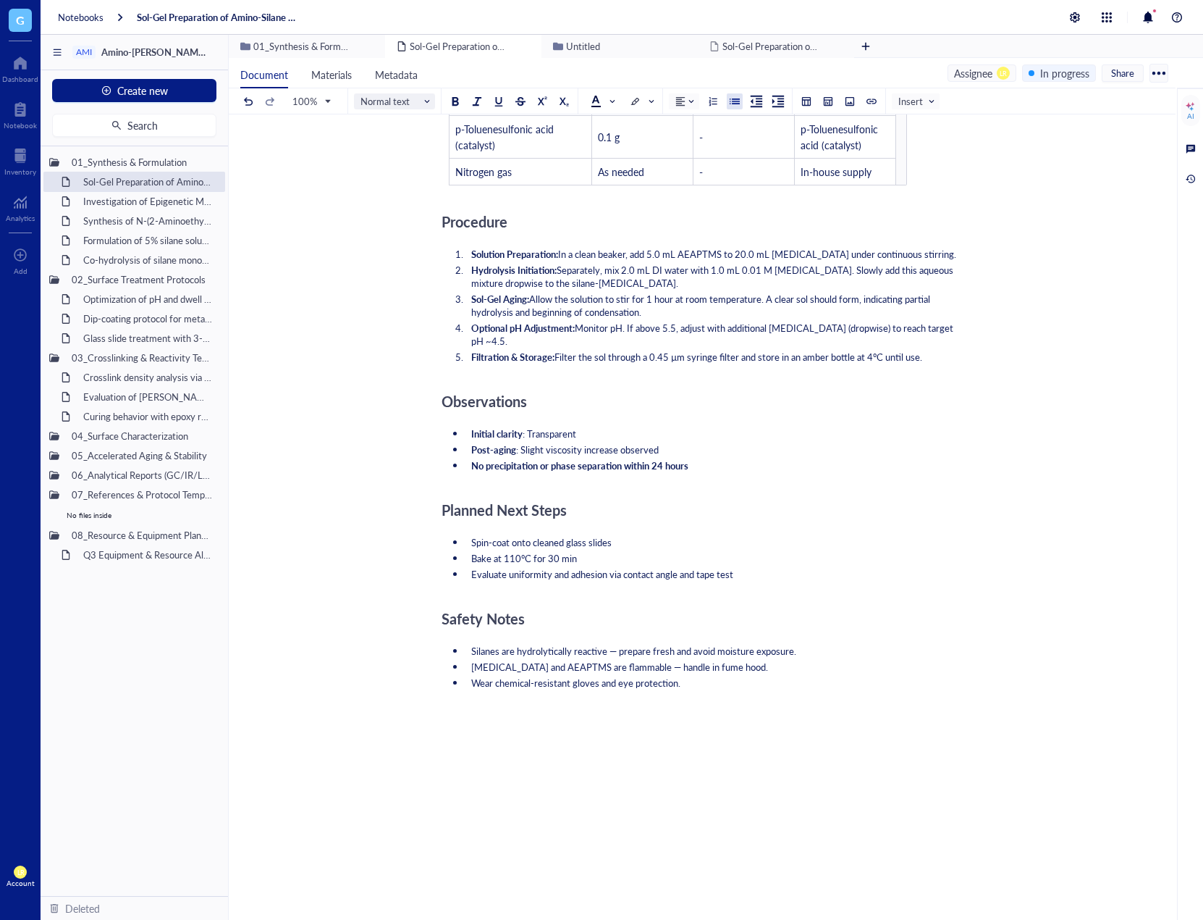
click at [420, 101] on span "Normal text" at bounding box center [396, 101] width 71 height 13
click at [736, 753] on div "Objective ﻿ ﻿ Purified OleT Enzyme Aliquot - Cytochrome P450 OleT ﻿ ﻿ Add Capti…" at bounding box center [700, 261] width 516 height 1433
click at [835, 101] on button at bounding box center [828, 101] width 16 height 16
click at [869, 160] on td at bounding box center [867, 160] width 9 height 9
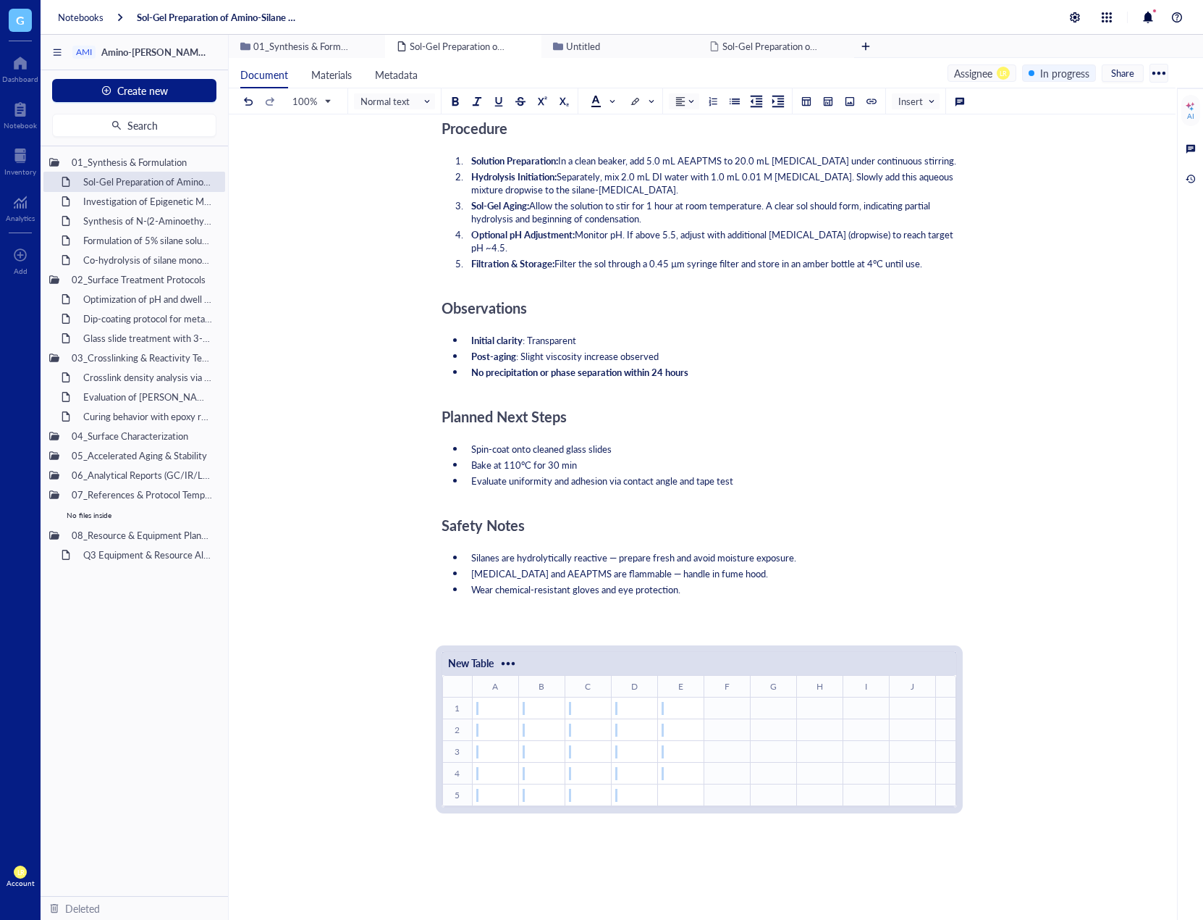
scroll to position [899, 0]
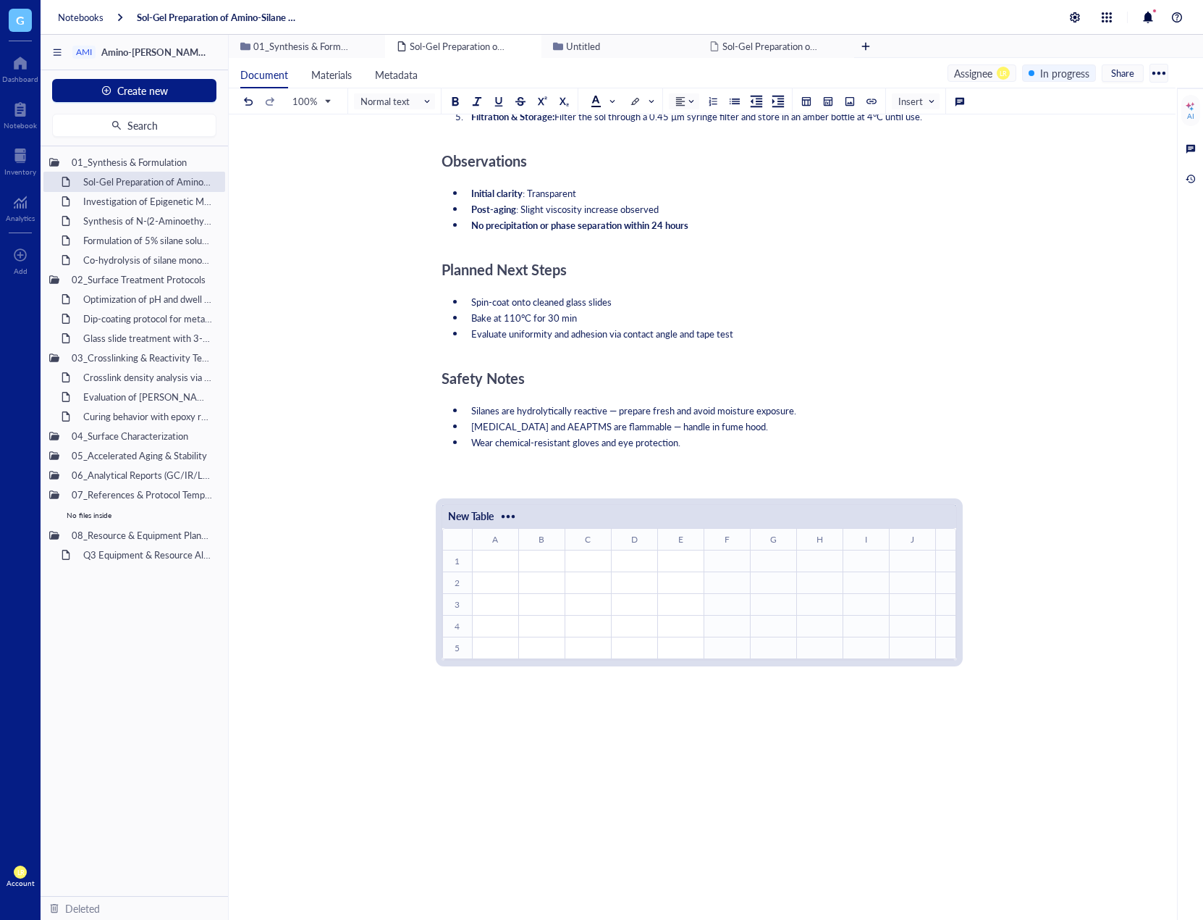
click at [733, 626] on table "﻿ To pick up a draggable item, press the space bar. While dragging, use the arr…" at bounding box center [805, 594] width 724 height 131
click at [728, 716] on div "Objective ﻿ ﻿ Purified OleT Enzyme Aliquot - Cytochrome P450 OleT ﻿ ﻿ Add Capti…" at bounding box center [700, 140] width 516 height 1673
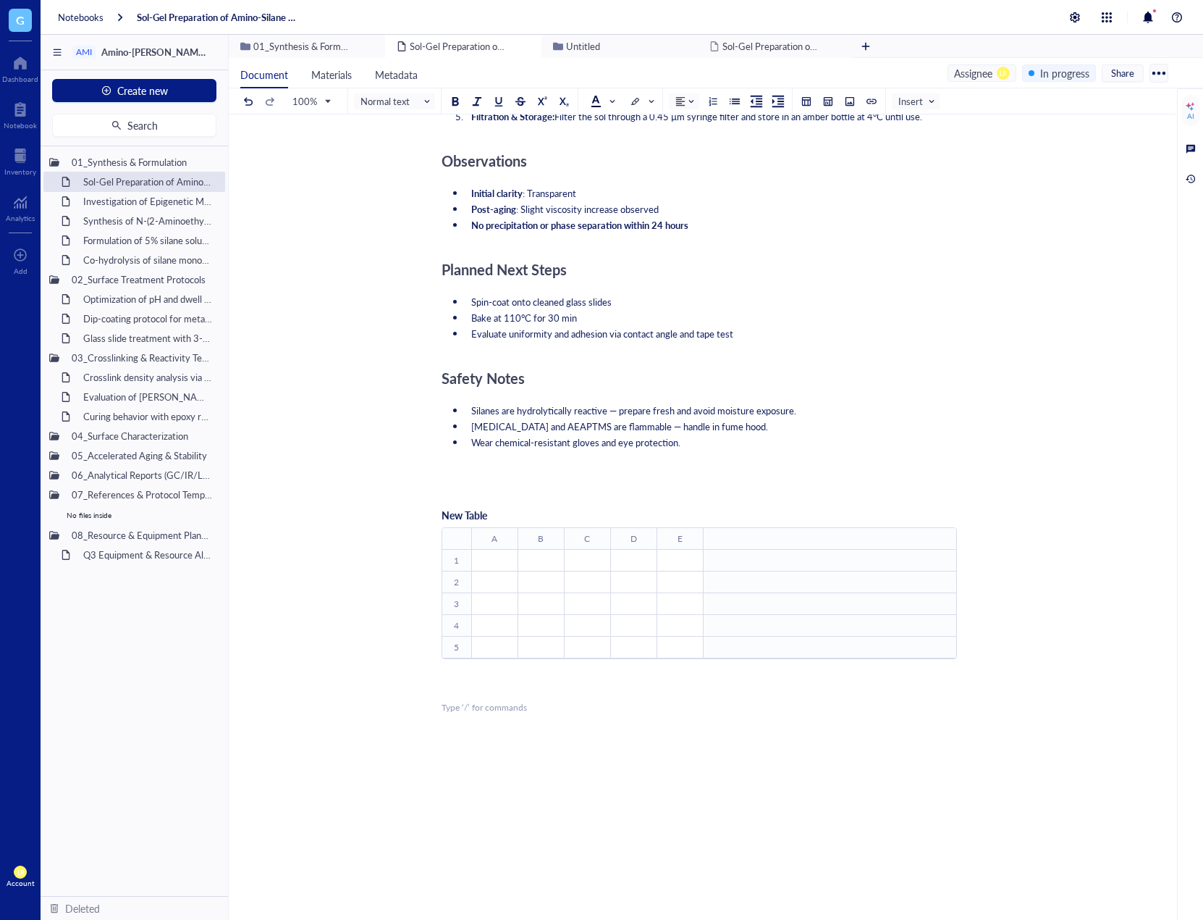
click at [400, 752] on div "Sol-Gel Preparation of Amino-Silane Hybrid Coating Sol-Gel Preparation of Amino…" at bounding box center [699, 114] width 941 height 1727
click at [644, 821] on div "Objective ﻿ ﻿ Purified OleT Enzyme Aliquot - Cytochrome P450 OleT ﻿ ﻿ Add Capti…" at bounding box center [700, 140] width 516 height 1673
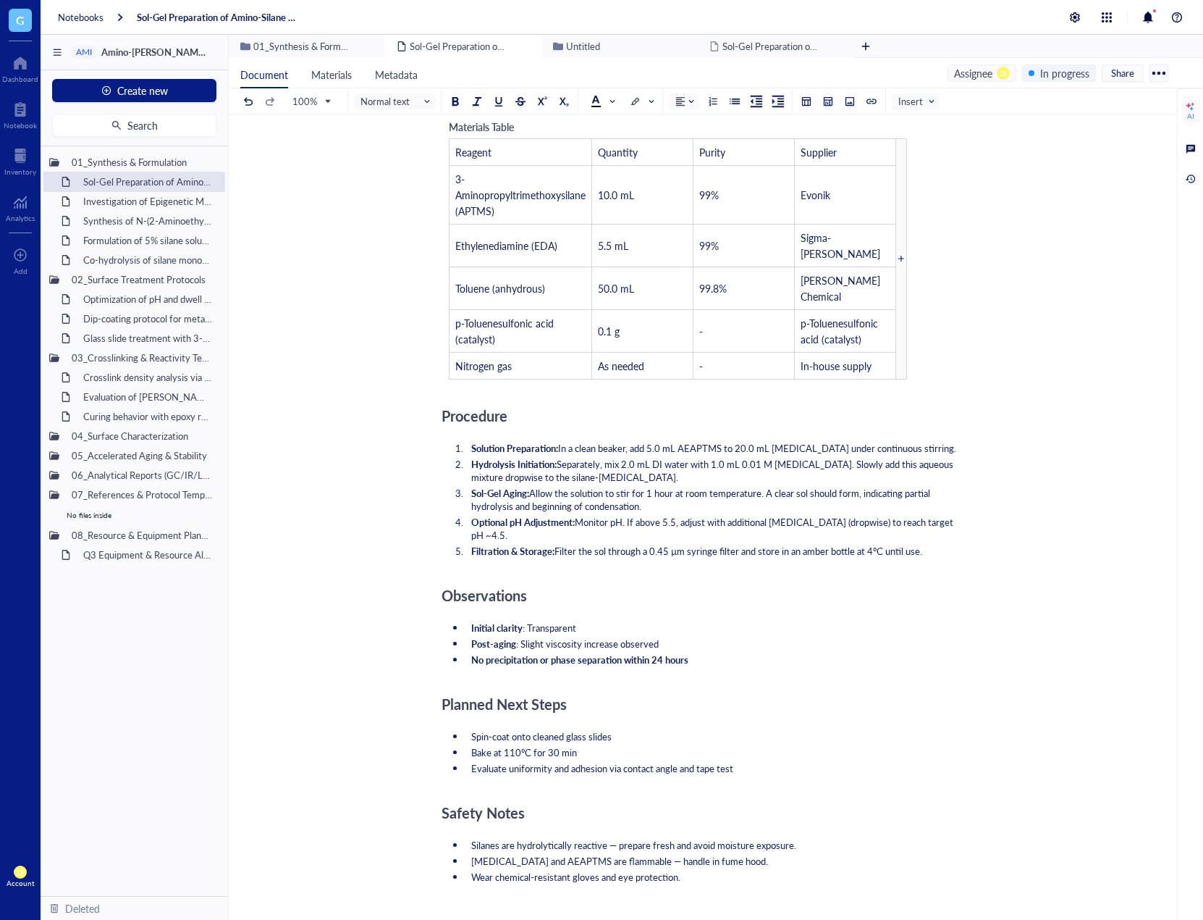
scroll to position [392, 0]
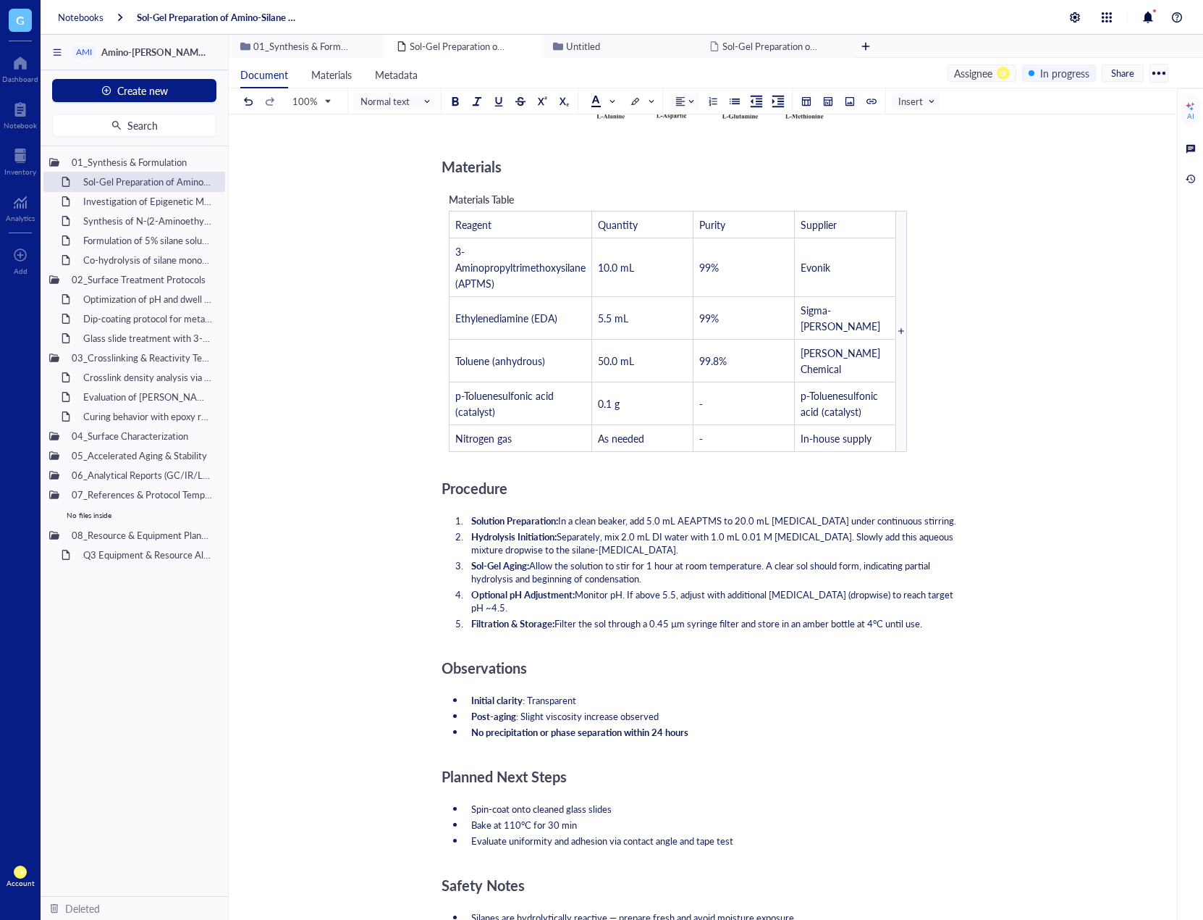
click at [691, 429] on div "Objective ﻿ ﻿ Purified OleT Enzyme Aliquot - Cytochrome P450 OleT ﻿ ﻿ Add Capti…" at bounding box center [700, 647] width 516 height 1673
click at [627, 588] on li "Optional pH Adjustment: Monitor pH. If above 5.5, adjust with additional [MEDIC…" at bounding box center [712, 601] width 492 height 26
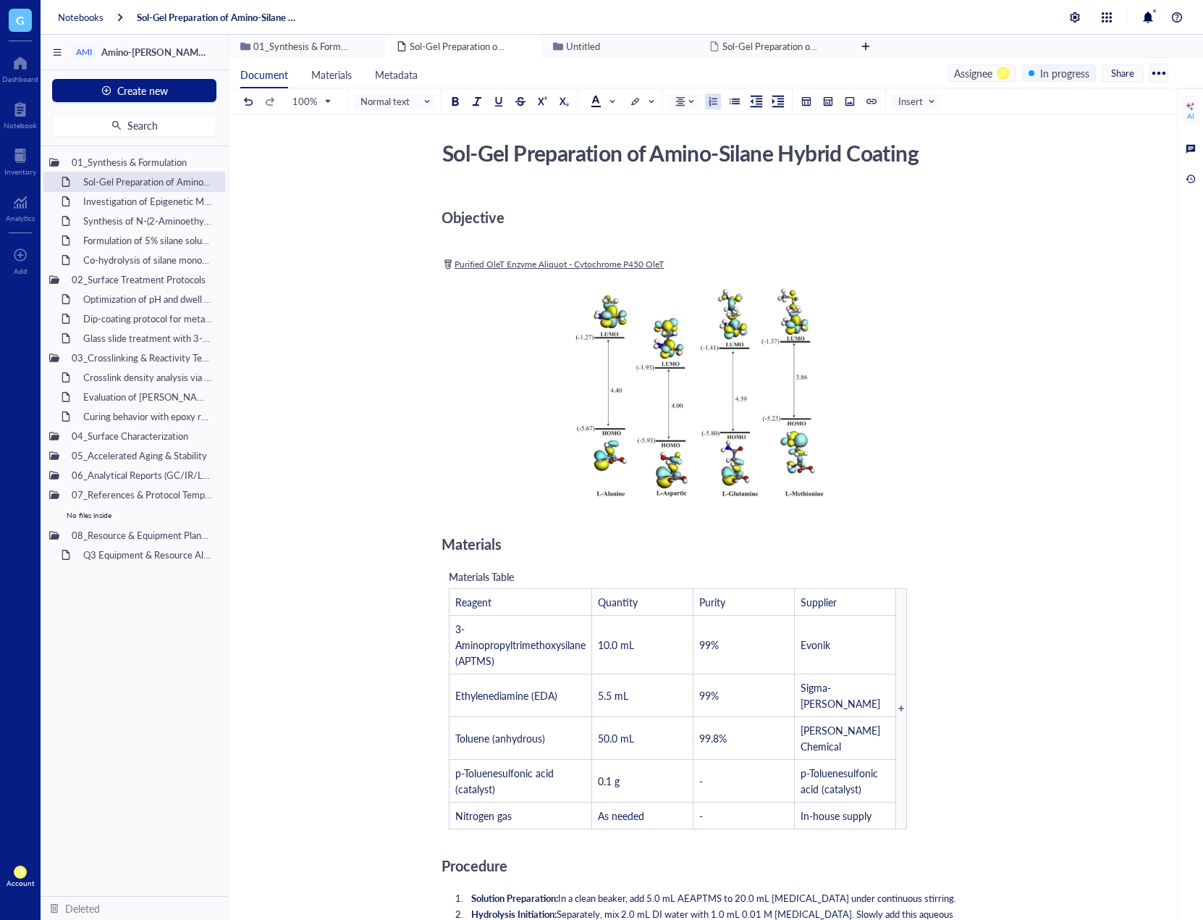
scroll to position [0, 0]
